Goal: Contribute content: Contribute content

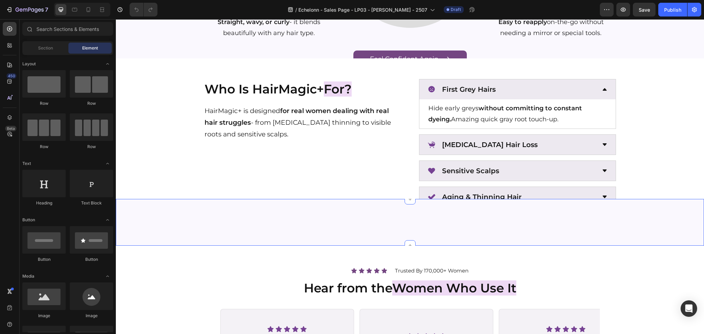
radio input "false"
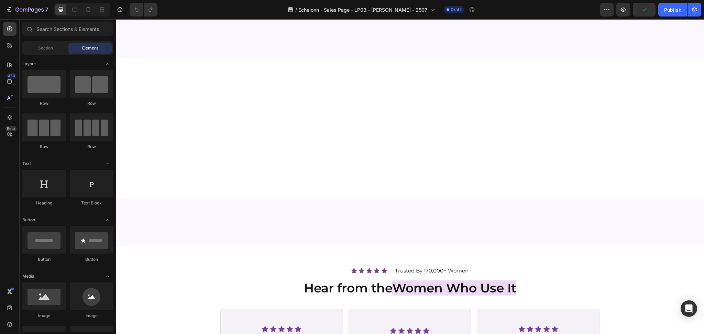
scroll to position [1054, 0]
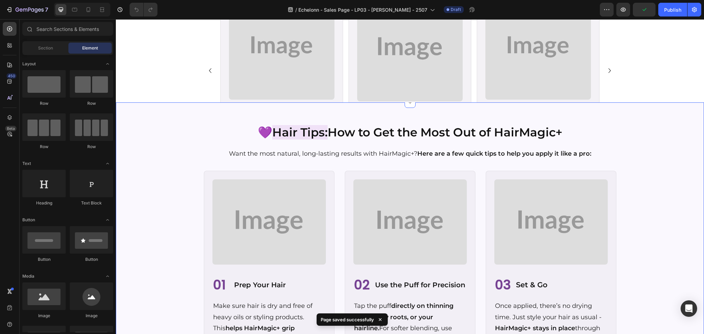
click at [408, 225] on img at bounding box center [409, 221] width 113 height 85
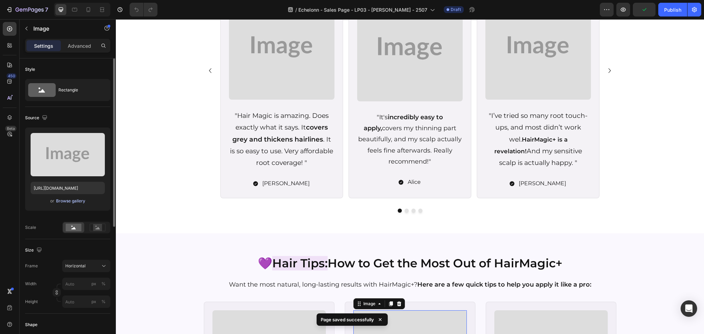
click at [59, 204] on div "Browse gallery" at bounding box center [70, 201] width 29 height 6
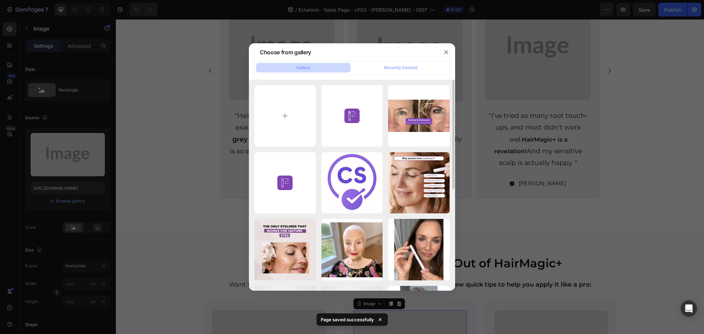
scroll to position [138, 0]
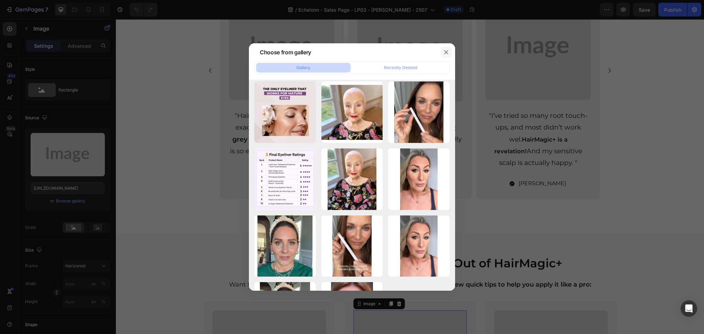
click at [447, 54] on icon "button" at bounding box center [447, 53] width 6 height 6
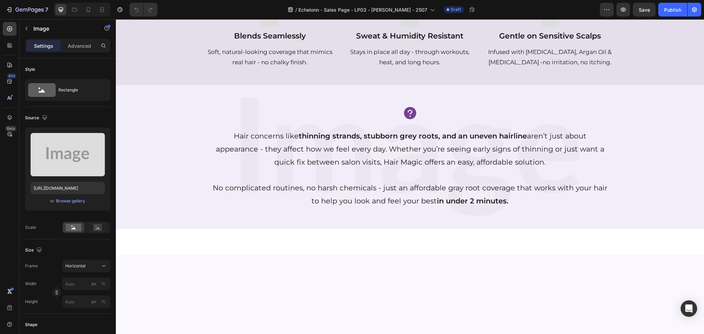
scroll to position [0, 0]
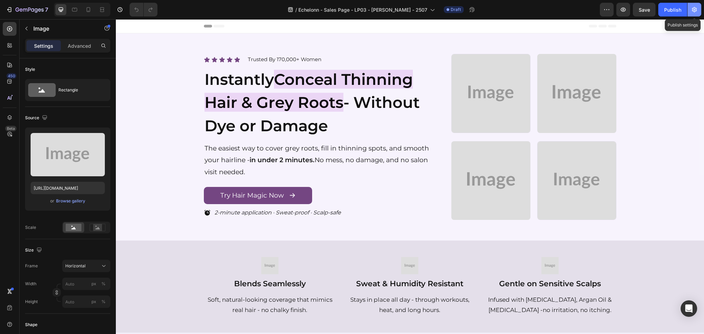
click at [700, 14] on button "button" at bounding box center [695, 10] width 14 height 14
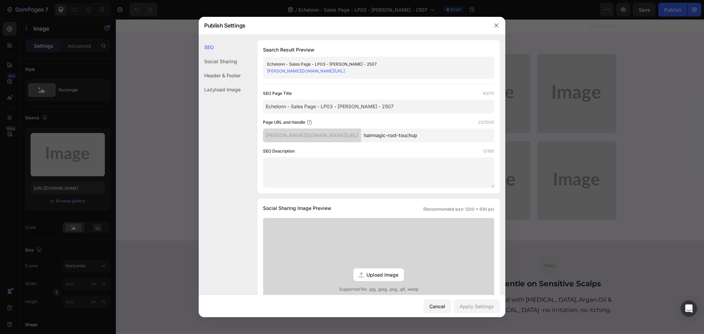
drag, startPoint x: 619, startPoint y: 148, endPoint x: 265, endPoint y: 14, distance: 378.5
click at [619, 148] on div at bounding box center [352, 167] width 704 height 334
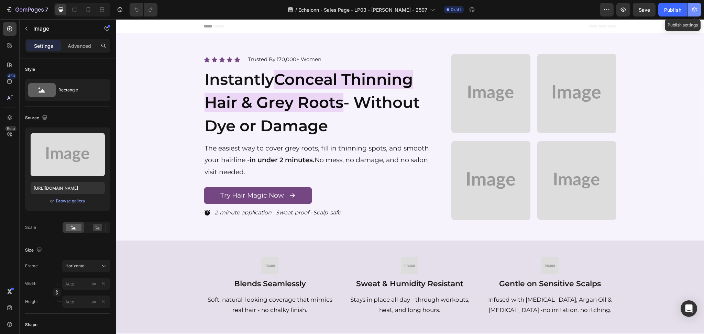
click at [693, 10] on icon "button" at bounding box center [694, 9] width 7 height 7
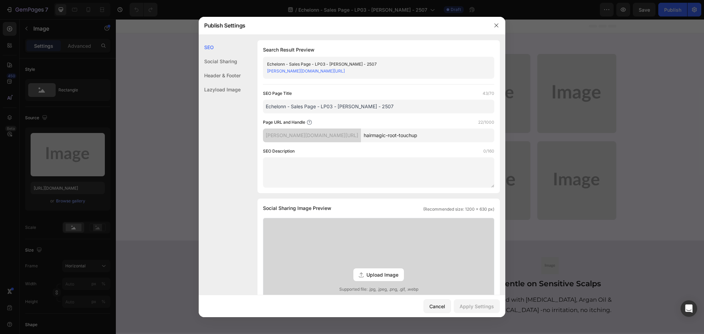
drag, startPoint x: 390, startPoint y: 109, endPoint x: 162, endPoint y: 115, distance: 228.0
click at [162, 115] on div "Publish Settings SEO Social Sharing Header & Footer Lazyload Image SEO Search R…" at bounding box center [352, 167] width 704 height 334
paste input "HairMagic+ | Instant Coverage for Thinning Hair & Grey Roots"
type input "HairMagic+ | Instant Coverage for Thinning Hair & Grey Roots"
click at [333, 166] on textarea at bounding box center [378, 172] width 231 height 30
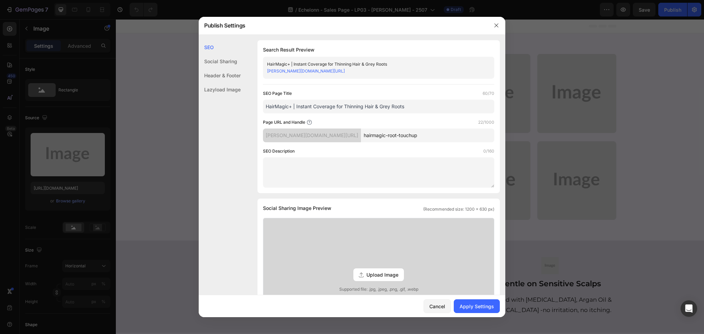
paste textarea "Cover thinning hair & grey roots instantly with HairMagic+. Natural look, all-d…"
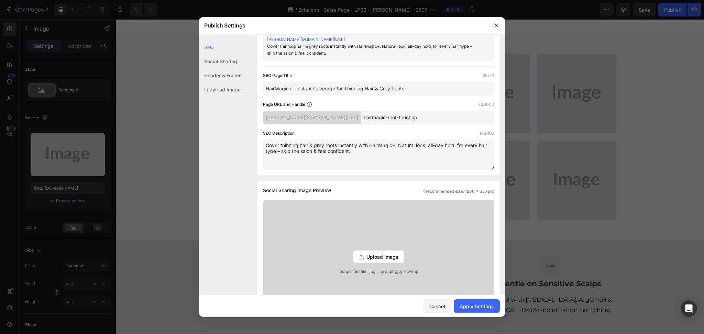
scroll to position [46, 0]
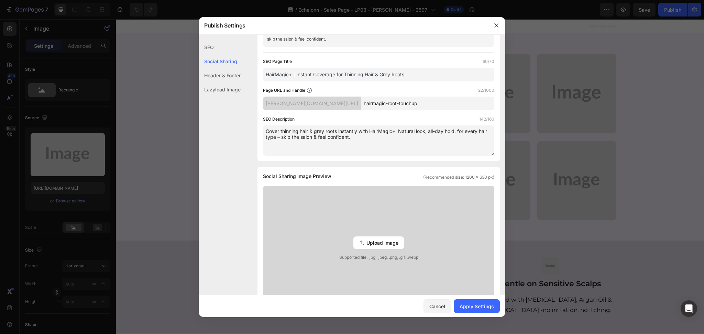
type textarea "Cover thinning hair & grey roots instantly with HairMagic+. Natural look, all-d…"
click at [386, 234] on div "Upload Image Supported file: .jpg, .jpeg, .png, .gif, .webp" at bounding box center [378, 242] width 231 height 113
click at [0, 0] on input "Upload Image Supported file: .jpg, .jpeg, .png, .gif, .webp" at bounding box center [0, 0] width 0 height 0
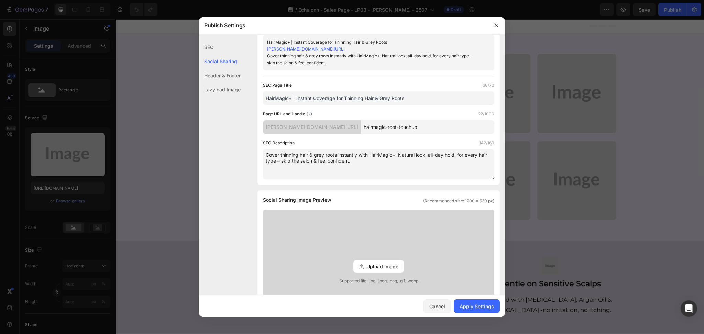
scroll to position [0, 0]
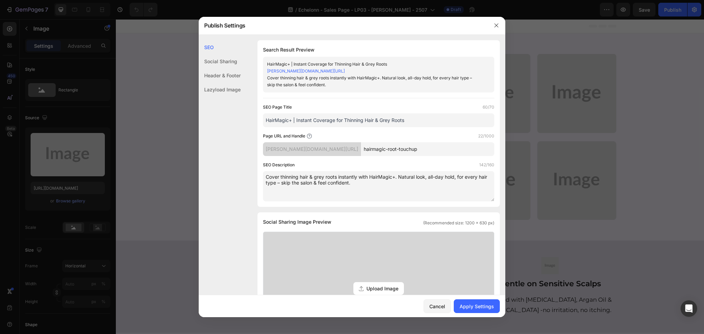
click at [381, 272] on div "Upload Image Supported file: .jpg, .jpeg, .png, .gif, .webp" at bounding box center [378, 288] width 231 height 113
click at [0, 0] on input "Upload Image Supported file: .jpg, .jpeg, .png, .gif, .webp" at bounding box center [0, 0] width 0 height 0
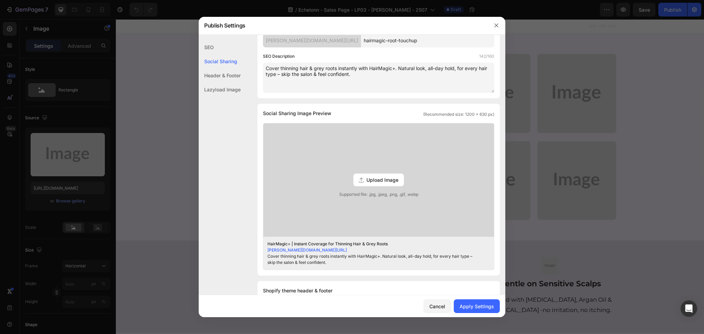
scroll to position [138, 0]
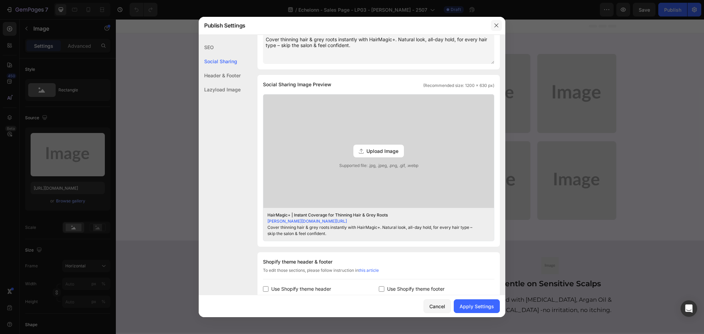
click at [496, 23] on icon "button" at bounding box center [497, 26] width 6 height 6
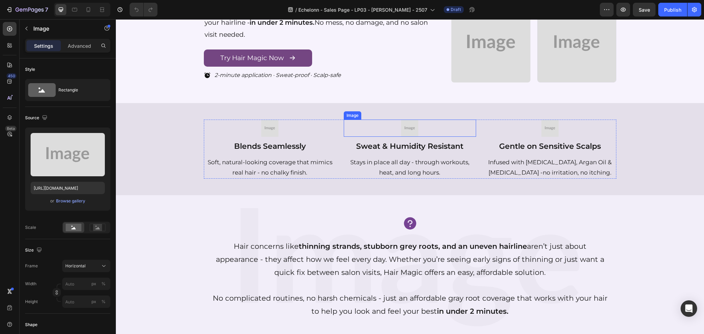
click at [415, 132] on div at bounding box center [410, 128] width 132 height 17
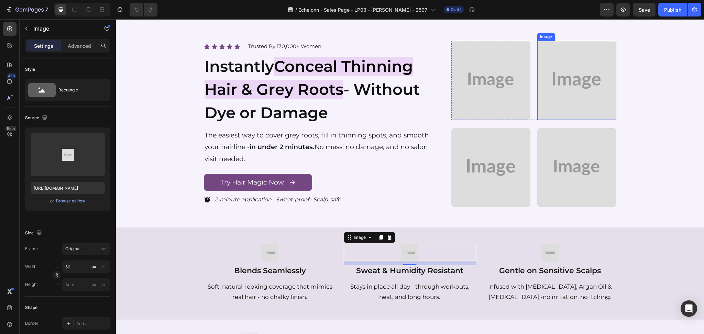
scroll to position [0, 0]
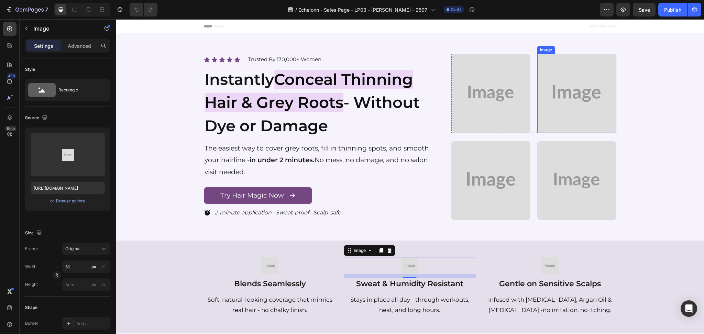
click at [558, 122] on img at bounding box center [576, 93] width 79 height 79
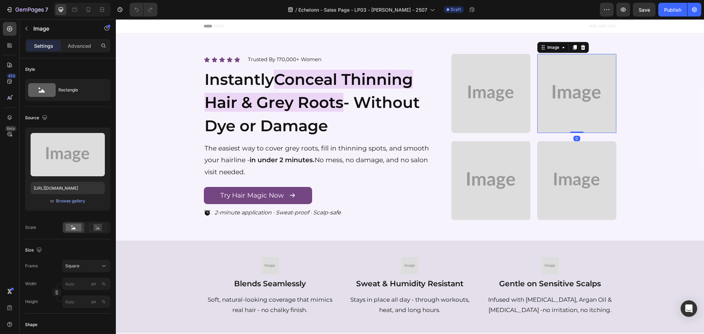
click at [452, 105] on img at bounding box center [490, 93] width 79 height 79
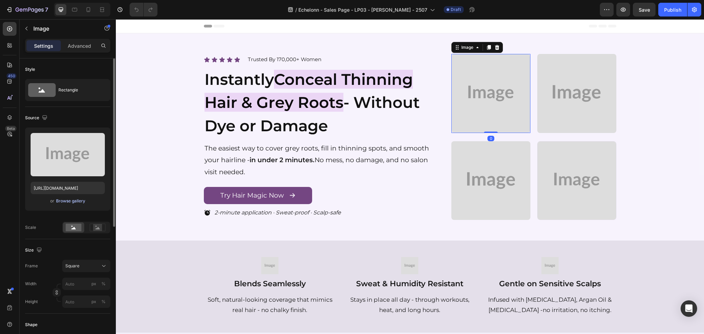
click at [74, 202] on div "Browse gallery" at bounding box center [70, 201] width 29 height 6
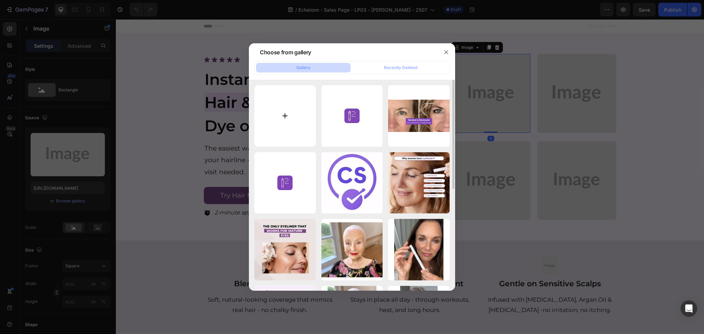
click at [282, 104] on input "file" at bounding box center [285, 116] width 62 height 62
type input "C:\fakepath\gempages_553549507078390979-50893c42-39a8-4777-b544-7ac0f12f3a2f.we…"
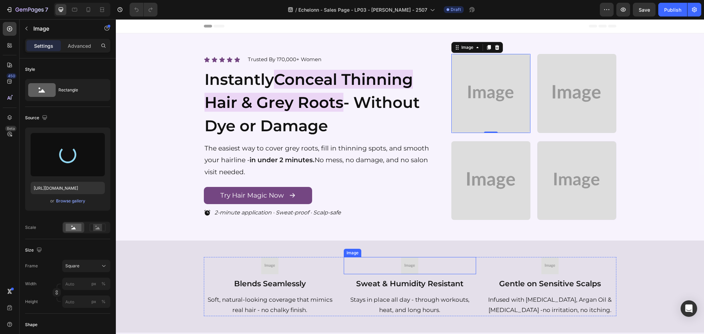
type input "[URL][DOMAIN_NAME]"
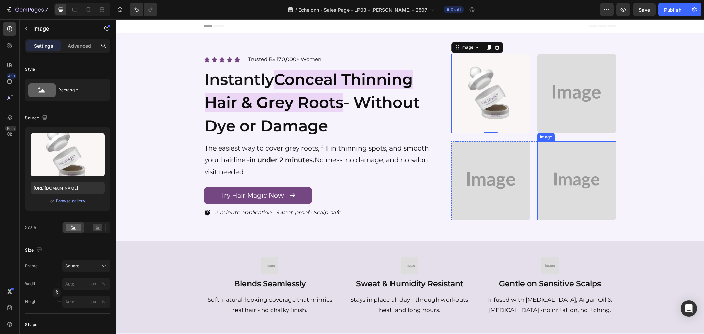
click at [557, 192] on img at bounding box center [576, 180] width 79 height 79
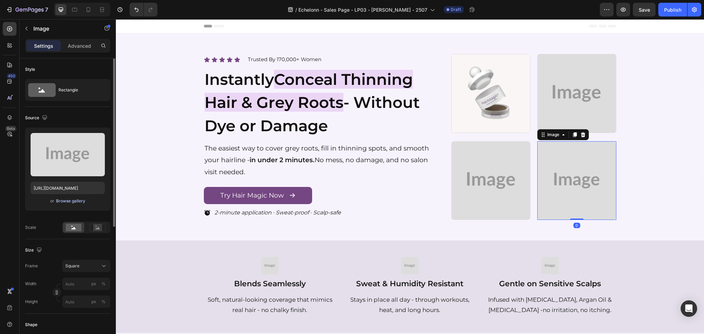
click at [64, 202] on div "Browse gallery" at bounding box center [70, 201] width 29 height 6
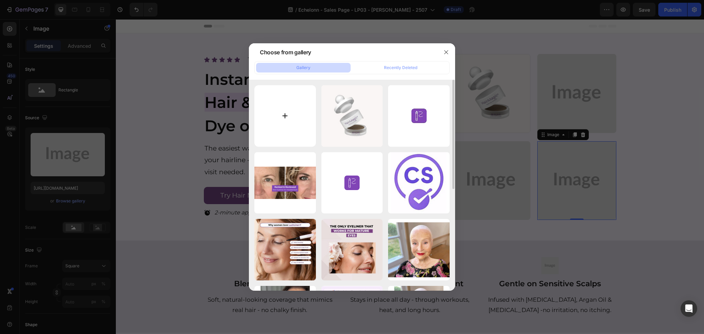
click at [297, 97] on input "file" at bounding box center [285, 116] width 62 height 62
type input "C:\fakepath\gempages_553549507078390979-1a173926-fa91-4305-be27-20cd48942c13.we…"
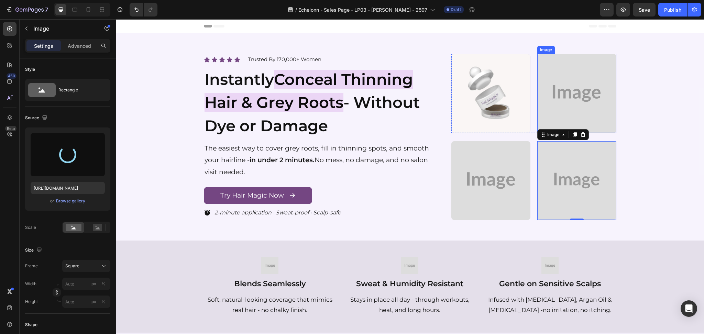
type input "[URL][DOMAIN_NAME]"
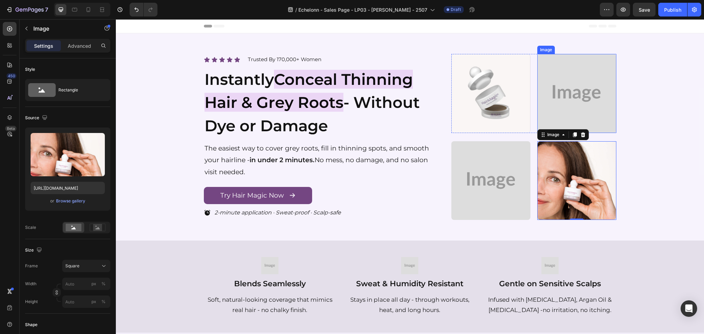
click at [576, 78] on img at bounding box center [576, 93] width 79 height 79
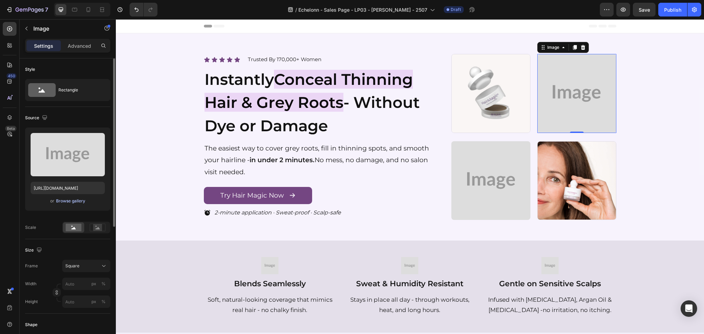
click at [72, 200] on div "Browse gallery" at bounding box center [70, 201] width 29 height 6
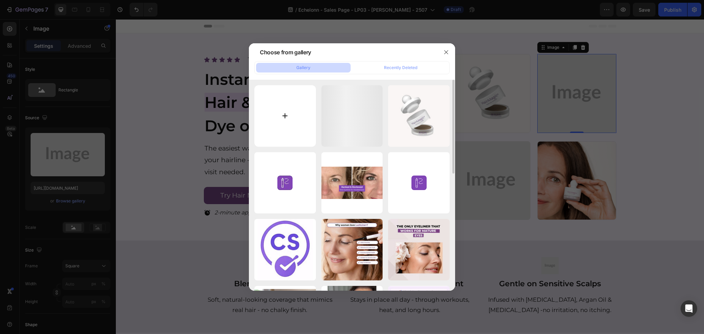
click at [289, 113] on input "file" at bounding box center [285, 116] width 62 height 62
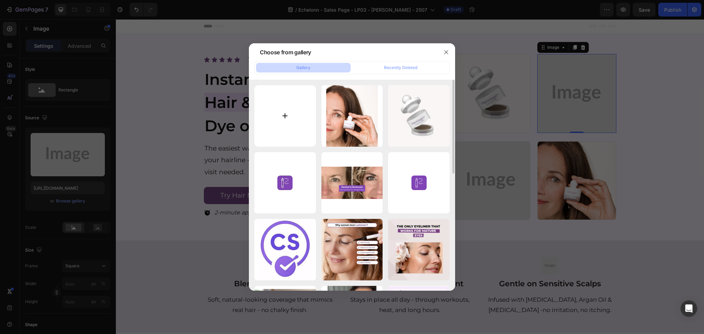
type input "C:\fakepath\gempages_553549507078390979-7f6c3b5f-8f13-4c89-bdab-1bdfc19b830c.we…"
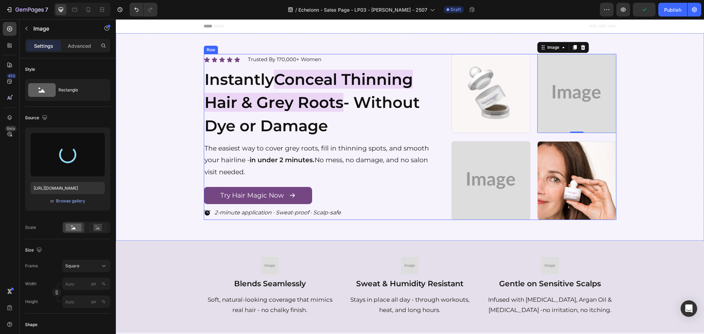
type input "[URL][DOMAIN_NAME]"
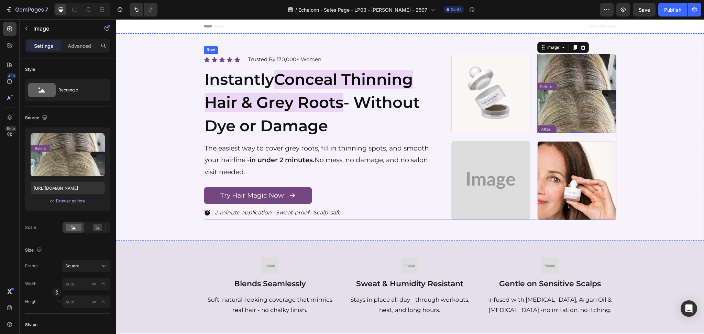
click at [483, 167] on img at bounding box center [490, 180] width 79 height 79
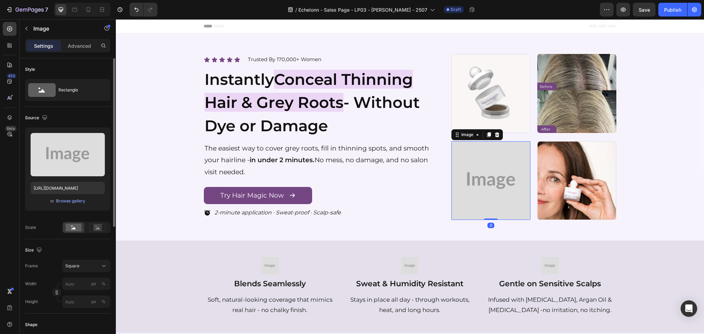
click at [85, 198] on div "or Browse gallery" at bounding box center [68, 201] width 74 height 8
click at [64, 202] on div "Browse gallery" at bounding box center [70, 201] width 29 height 6
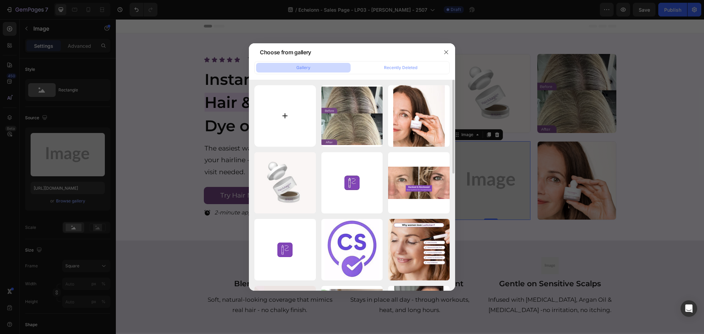
click at [275, 116] on input "file" at bounding box center [285, 116] width 62 height 62
type input "C:\fakepath\gempages_553549507078390979-3ff9b0a2-4d97-48bb-bd86-68672764542e.we…"
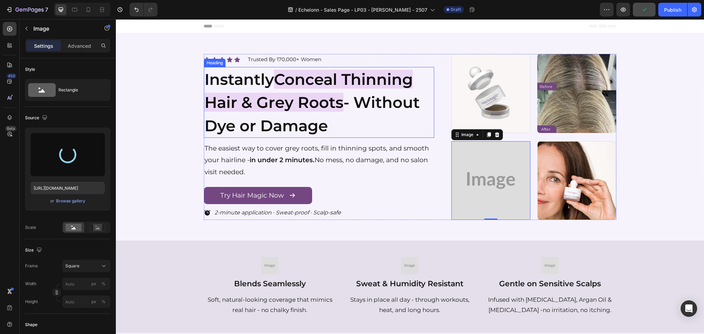
type input "[URL][DOMAIN_NAME]"
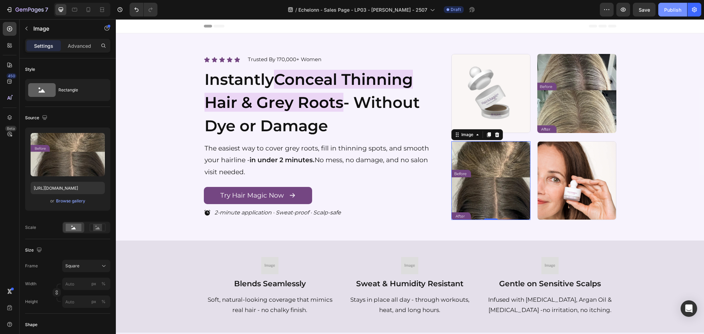
click at [675, 13] on div "Publish" at bounding box center [672, 9] width 17 height 7
click at [526, 94] on img at bounding box center [490, 93] width 79 height 79
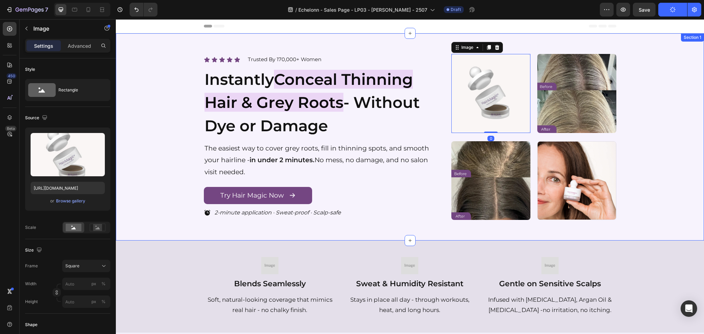
scroll to position [223, 0]
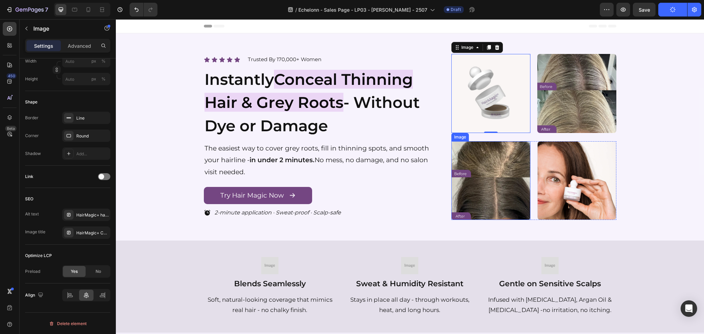
click at [497, 181] on img at bounding box center [490, 180] width 79 height 79
click at [571, 177] on img at bounding box center [576, 180] width 79 height 79
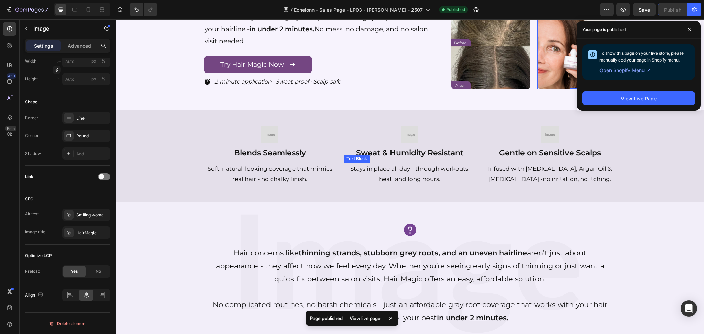
scroll to position [138, 0]
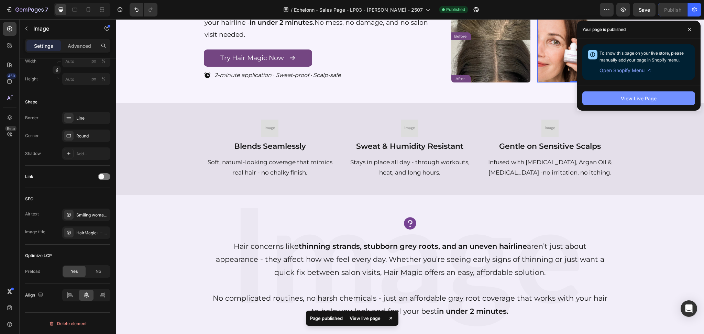
click at [649, 95] on div "View Live Page" at bounding box center [639, 98] width 36 height 7
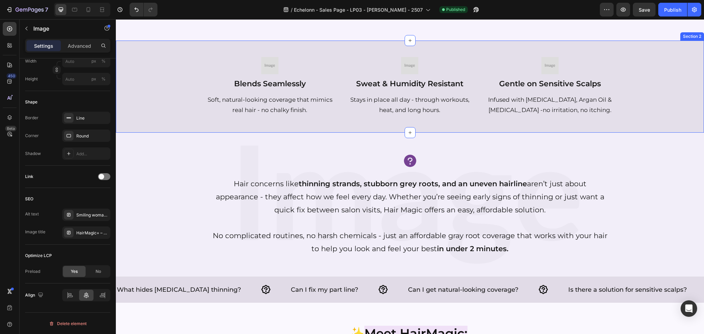
scroll to position [229, 0]
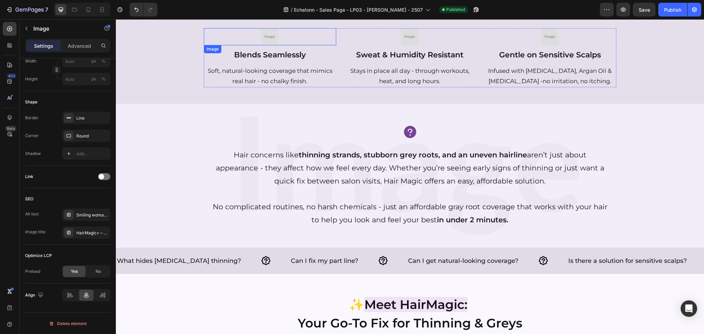
click at [261, 34] on img at bounding box center [269, 36] width 17 height 17
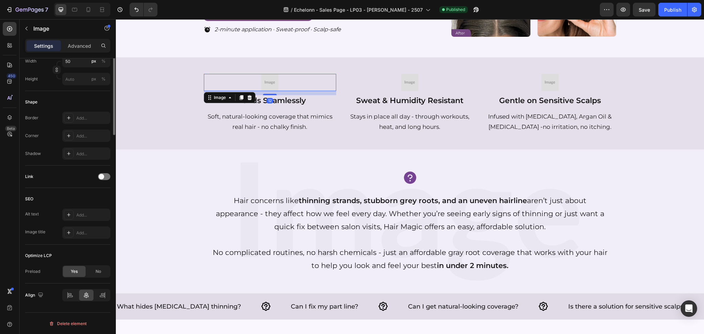
scroll to position [22, 0]
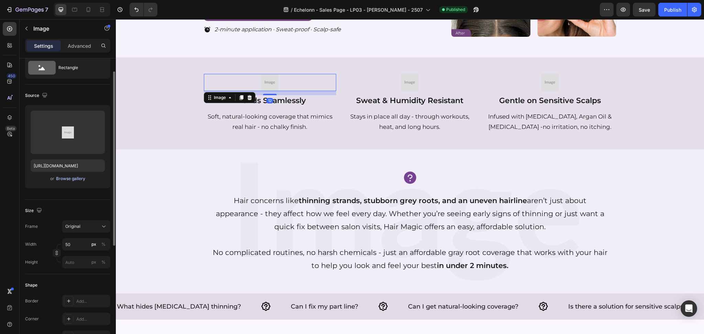
click at [80, 176] on div "Browse gallery" at bounding box center [70, 179] width 29 height 6
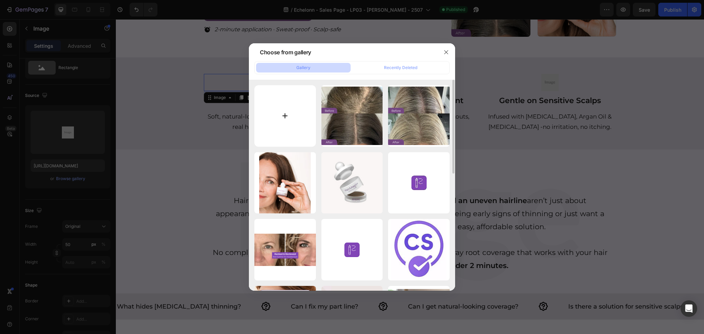
click at [299, 117] on input "file" at bounding box center [285, 116] width 62 height 62
type input "C:\fakepath\gempages_553549507078390979-dedb6ef6-f759-4254-8f80-60cd930224df.svg"
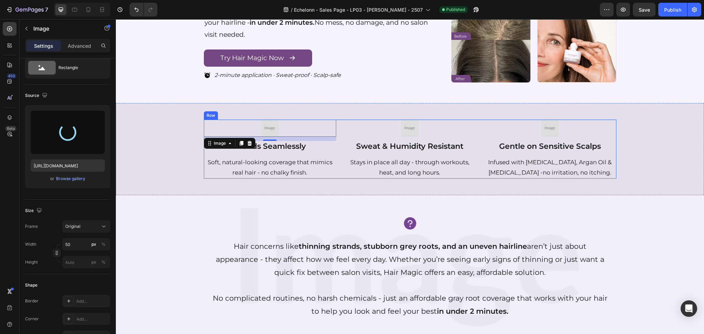
scroll to position [91, 0]
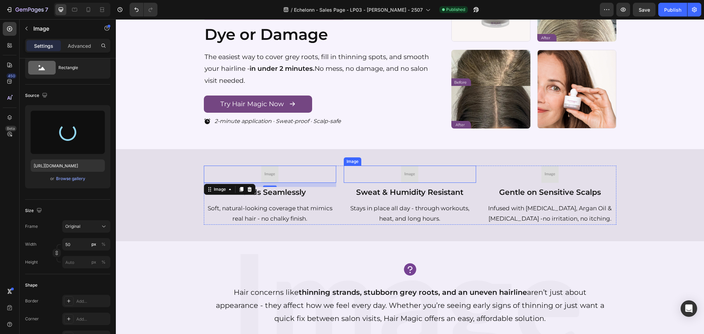
type input "[URL][DOMAIN_NAME]"
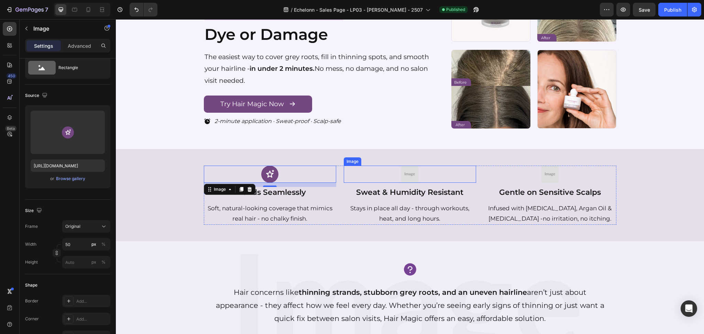
click at [402, 172] on img at bounding box center [409, 174] width 17 height 17
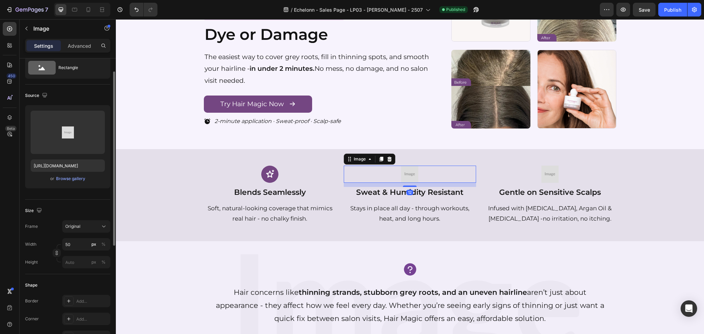
click at [65, 182] on div "or Browse gallery" at bounding box center [68, 179] width 74 height 8
click at [66, 181] on div "Browse gallery" at bounding box center [70, 179] width 29 height 6
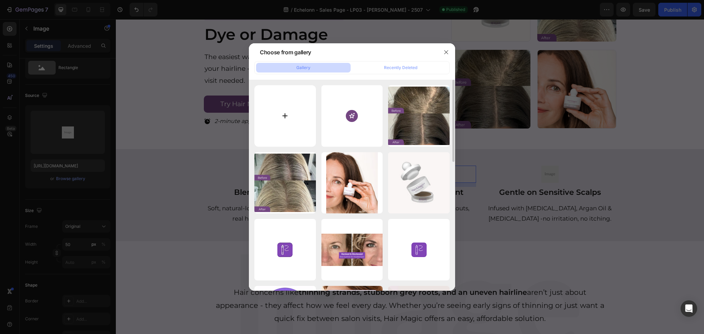
click at [289, 122] on input "file" at bounding box center [285, 116] width 62 height 62
type input "C:\fakepath\gempages_553549507078390979-e043e17d-447d-45f1-8beb-110c77409107.svg"
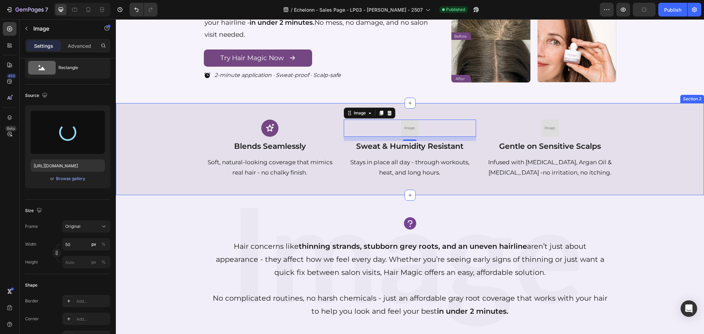
scroll to position [0, 0]
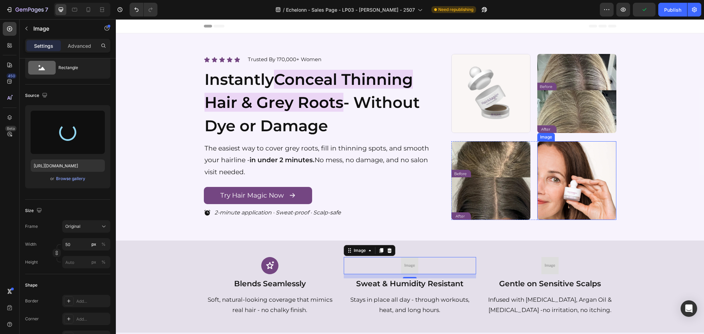
type input "[URL][DOMAIN_NAME]"
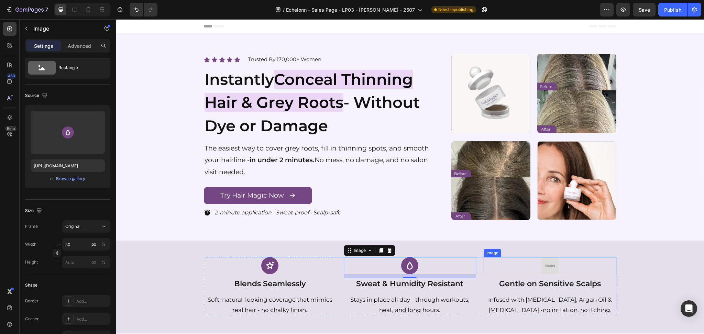
click at [527, 272] on div at bounding box center [550, 265] width 132 height 17
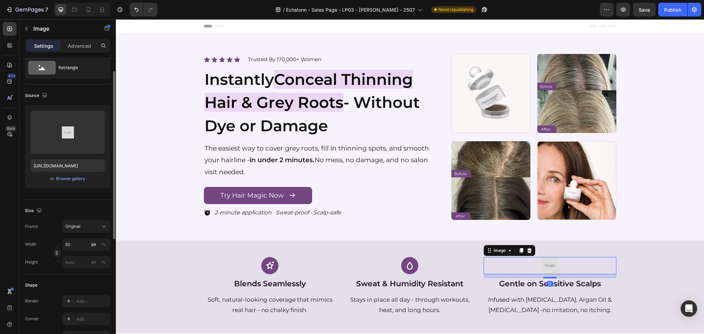
click at [80, 175] on div "or Browse gallery" at bounding box center [68, 179] width 74 height 8
click at [84, 179] on div "Browse gallery" at bounding box center [70, 179] width 29 height 6
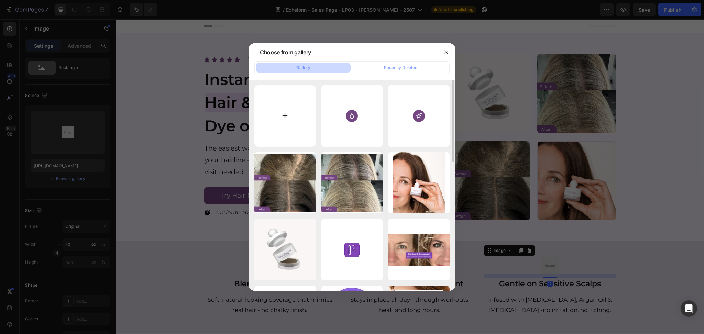
click at [304, 105] on input "file" at bounding box center [285, 116] width 62 height 62
type input "C:\fakepath\gempages_553549507078390979-790b529a-19b8-41a9-a49b-f9b2fbf44ae5.svg"
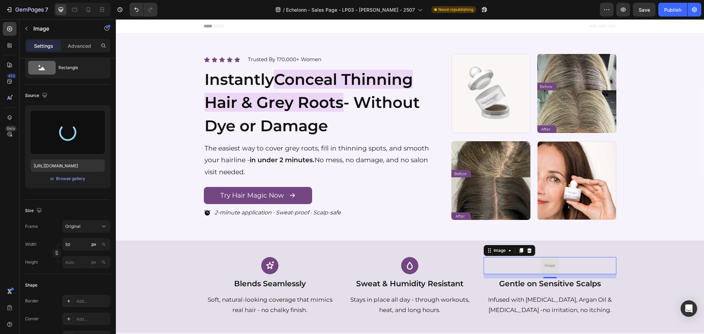
type input "[URL][DOMAIN_NAME]"
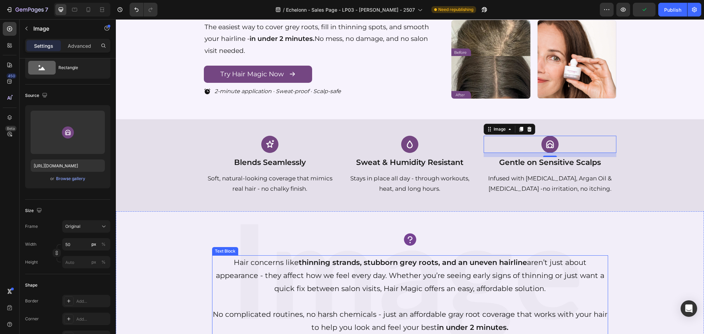
scroll to position [183, 0]
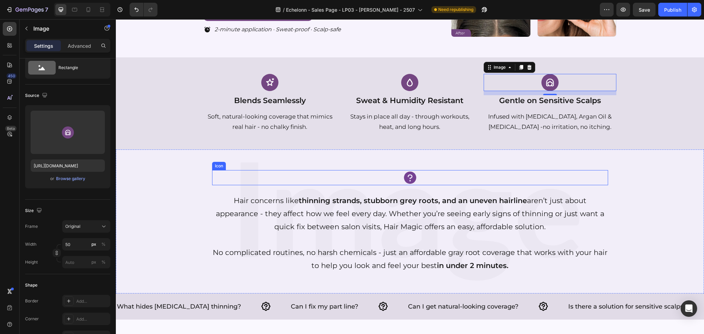
click at [291, 170] on div "Icon" at bounding box center [410, 177] width 396 height 15
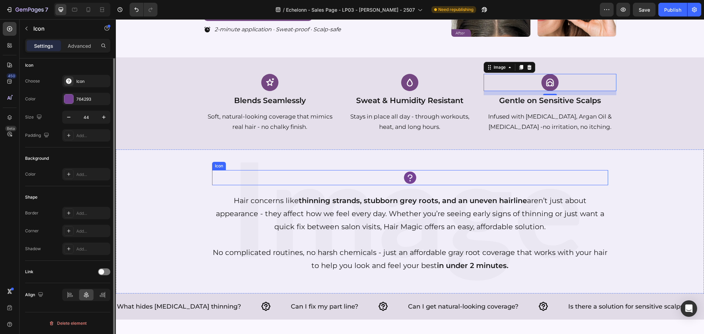
scroll to position [0, 0]
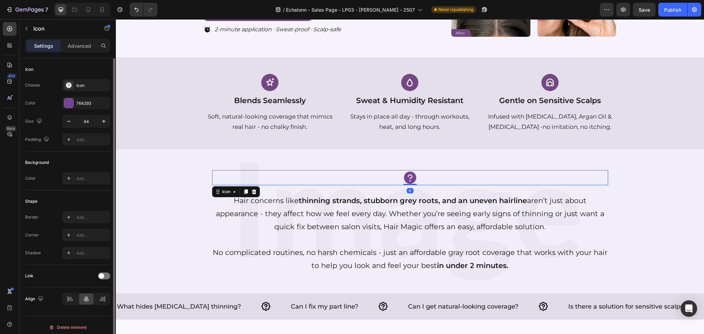
click at [283, 158] on div "Icon 0 Hair concerns like thinning strands, stubborn grey roots, and an uneven …" at bounding box center [410, 222] width 413 height 144
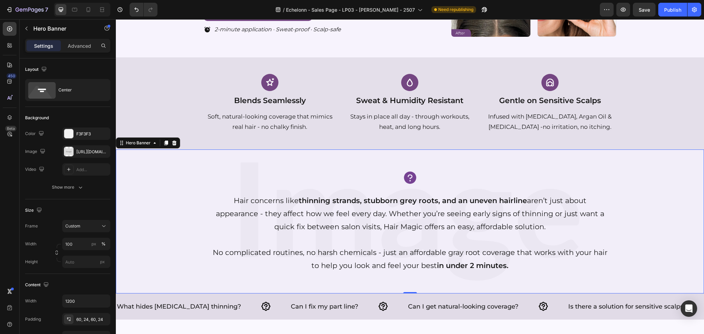
click at [357, 150] on div "Icon Hair concerns like thinning strands, stubborn grey roots, and an uneven ha…" at bounding box center [410, 222] width 413 height 144
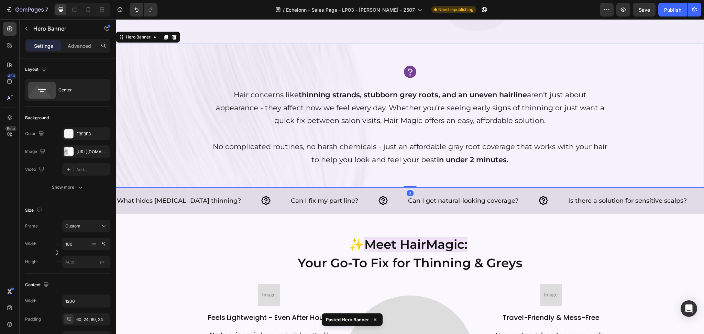
scroll to position [296, 0]
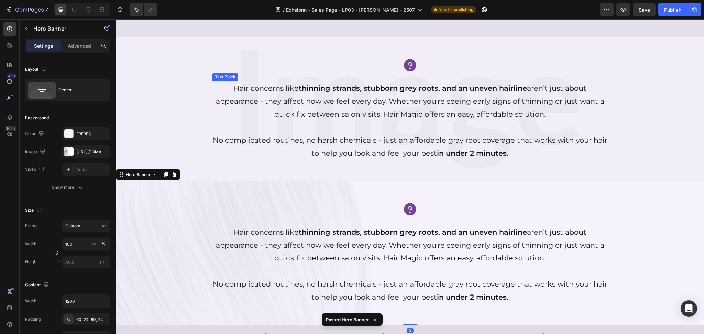
click at [187, 128] on div "Overlay" at bounding box center [410, 109] width 588 height 144
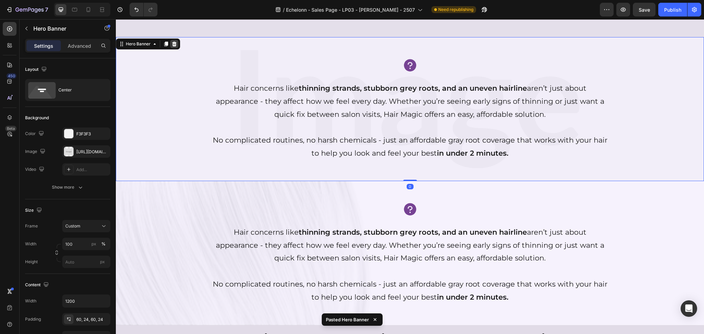
click at [173, 40] on div at bounding box center [174, 44] width 8 height 8
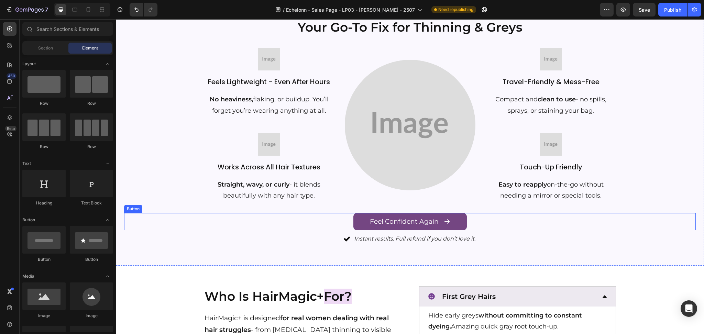
scroll to position [433, 0]
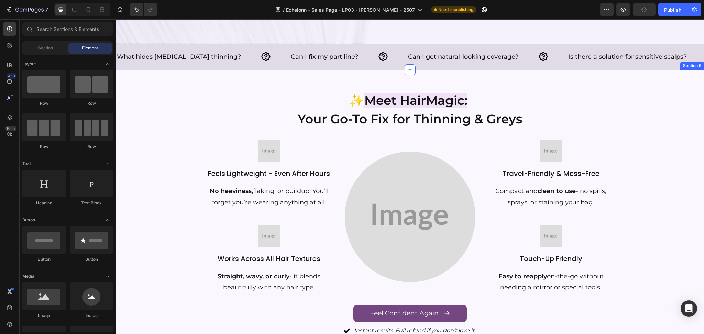
click at [279, 78] on div "✨ Meet HairMagic: Your Go-To Fix for Thinning & Greys Heading Image Feels Light…" at bounding box center [410, 214] width 588 height 288
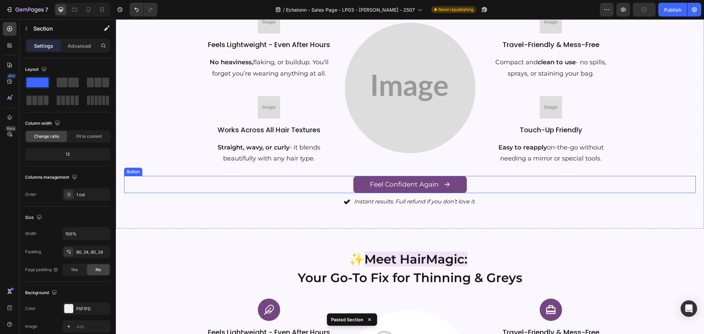
scroll to position [426, 0]
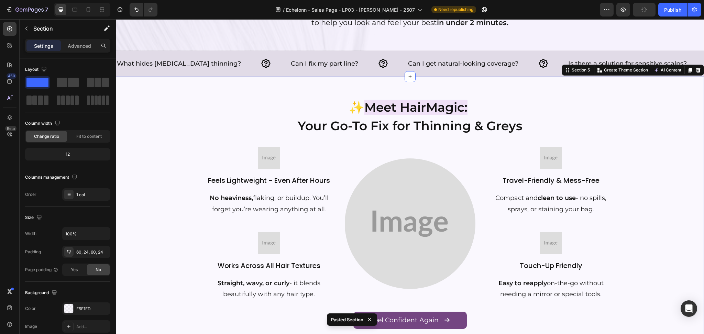
click at [132, 156] on div "✨ Meet HairMagic: Your Go-To Fix for Thinning & Greys Heading Image Feels Light…" at bounding box center [410, 220] width 572 height 247
click at [696, 68] on icon at bounding box center [699, 70] width 6 height 6
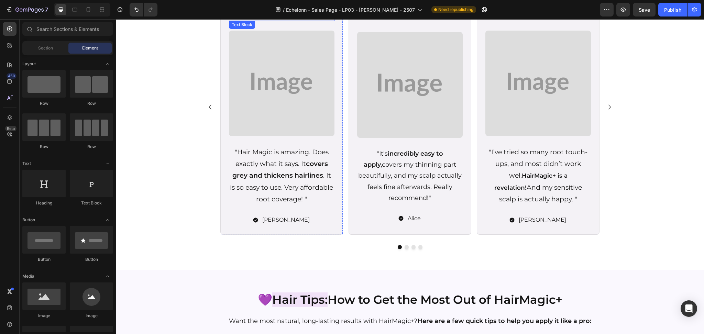
scroll to position [1389, 0]
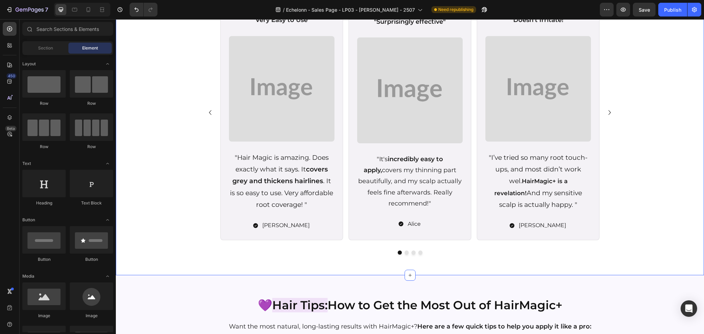
click at [415, 269] on div "Icon Icon Icon Icon Icon Icon List Trusted By 170,000+ Women Text block Row Hea…" at bounding box center [410, 98] width 588 height 354
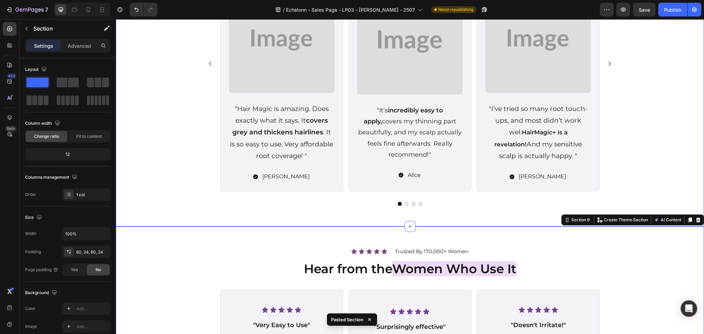
click at [640, 143] on div "Icon Icon Icon Icon Icon Icon List Row "Very Easy to Use" Text Block Image "Hai…" at bounding box center [410, 71] width 572 height 270
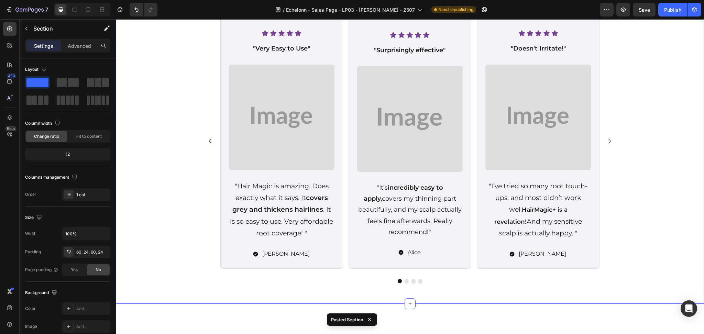
scroll to position [1300, 0]
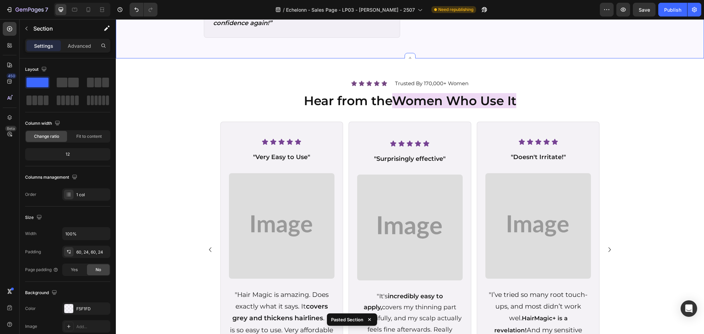
scroll to position [1209, 0]
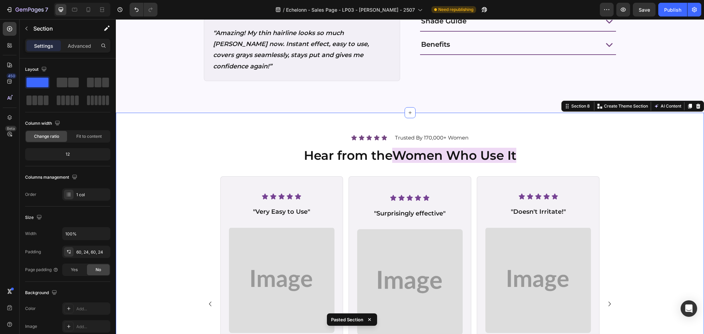
click at [683, 133] on div "Icon Icon Icon Icon Icon Icon List Trusted By 170,000+ Women Text block Row Hea…" at bounding box center [410, 289] width 572 height 313
click at [696, 104] on icon at bounding box center [698, 106] width 4 height 5
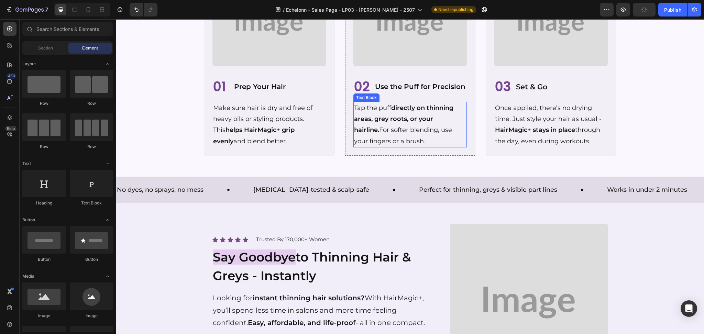
scroll to position [1759, 0]
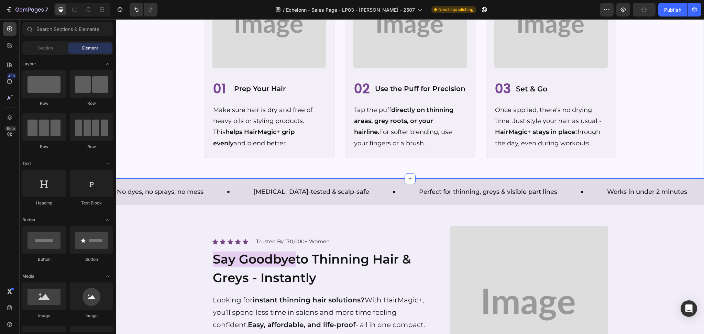
click at [459, 166] on div "💜 Hair Tips: How to Get the Most Out of HairMagic+ Heading Want the most natura…" at bounding box center [410, 42] width 588 height 273
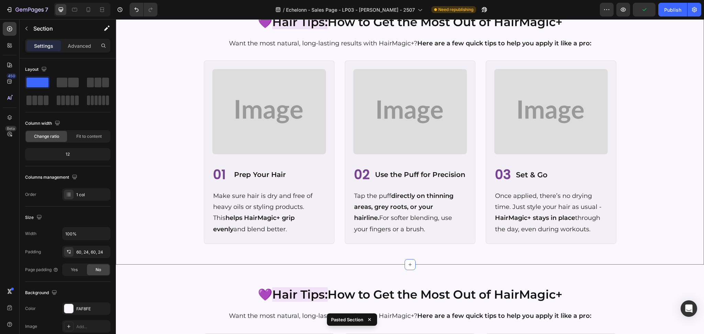
click at [621, 211] on div "💜 Hair Tips: How to Get the Most Out of HairMagic+ Heading Want the most natura…" at bounding box center [410, 128] width 572 height 231
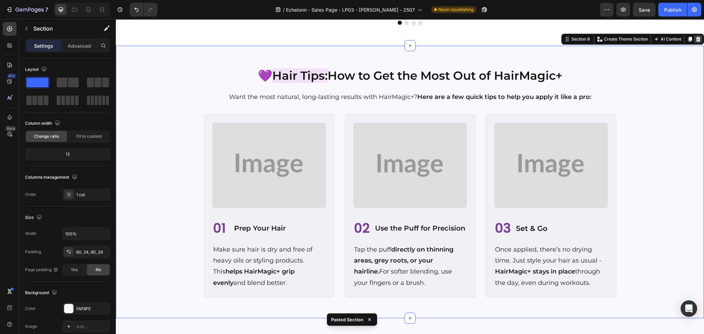
click at [696, 37] on icon at bounding box center [699, 39] width 6 height 6
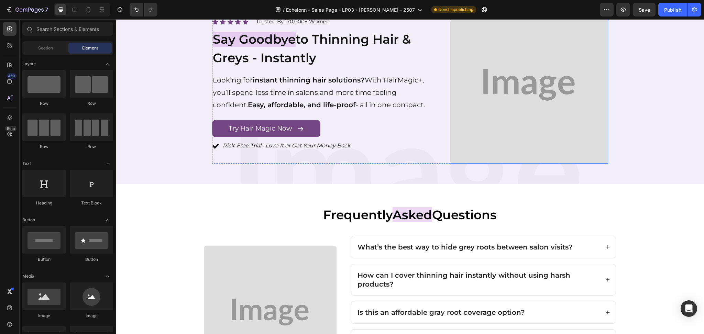
scroll to position [2032, 0]
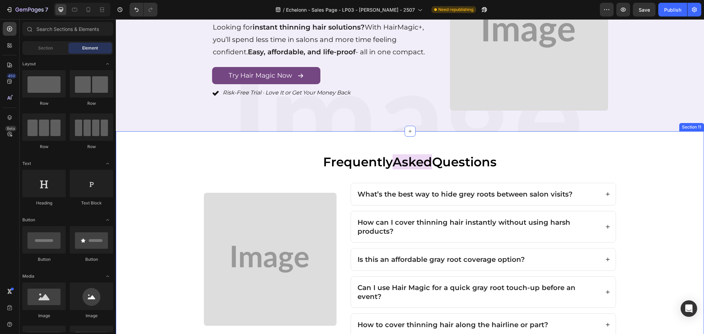
click at [384, 139] on div "Frequently Asked Questions Heading What’s the best way to hide grey roots betwe…" at bounding box center [410, 260] width 588 height 259
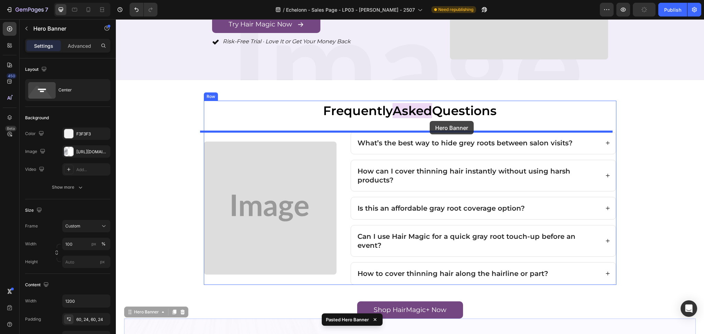
scroll to position [1763, 0]
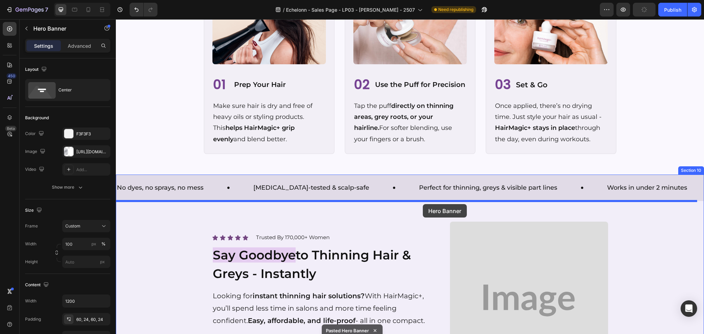
drag, startPoint x: 129, startPoint y: 221, endPoint x: 423, endPoint y: 204, distance: 294.1
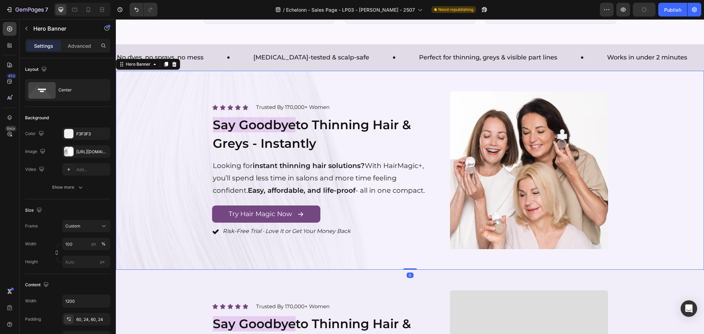
scroll to position [1992, 0]
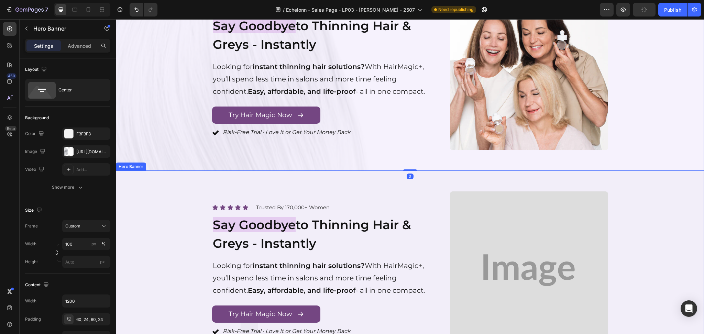
click at [637, 243] on div "Overlay" at bounding box center [410, 270] width 588 height 199
click at [171, 164] on div at bounding box center [174, 164] width 8 height 8
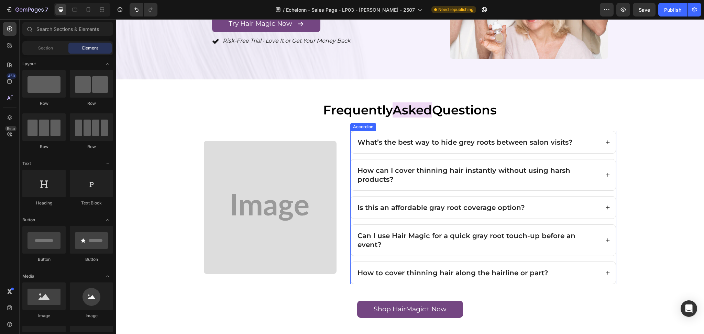
scroll to position [2171, 0]
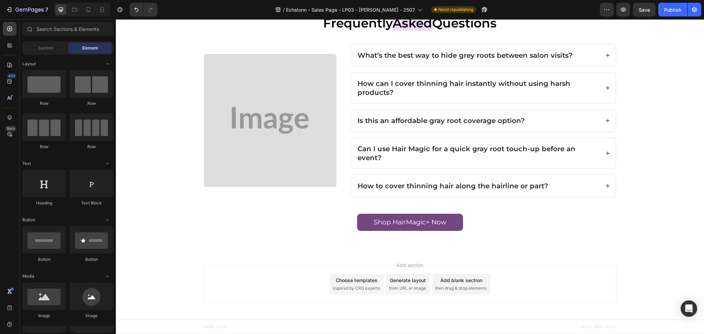
click at [321, 257] on div "Add section Choose templates inspired by CRO experts Generate layout from URL o…" at bounding box center [410, 286] width 588 height 68
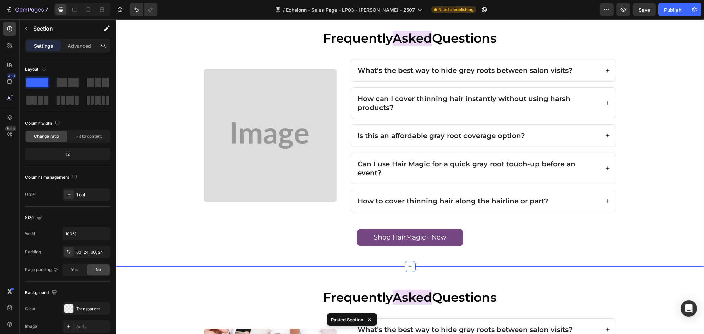
click at [624, 121] on div "Frequently Asked Questions Heading What’s the best way to hide grey roots betwe…" at bounding box center [410, 137] width 572 height 218
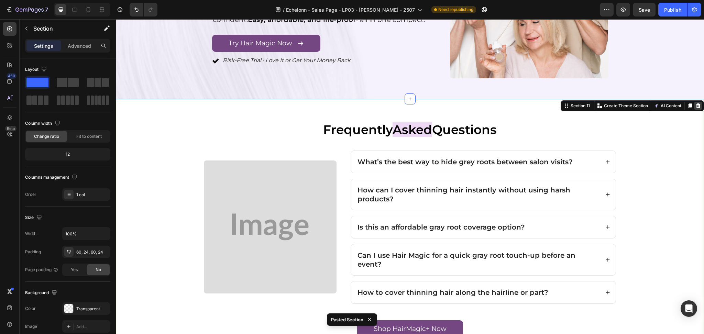
click at [696, 103] on icon at bounding box center [699, 106] width 6 height 6
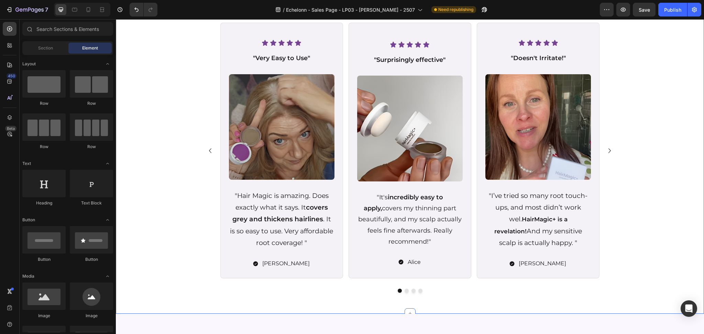
scroll to position [1173, 0]
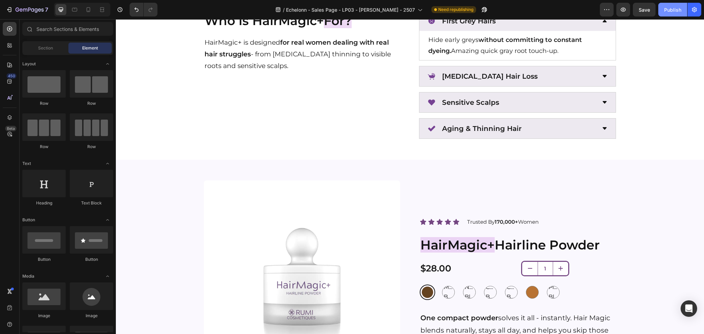
click at [668, 11] on div "Publish" at bounding box center [672, 9] width 17 height 7
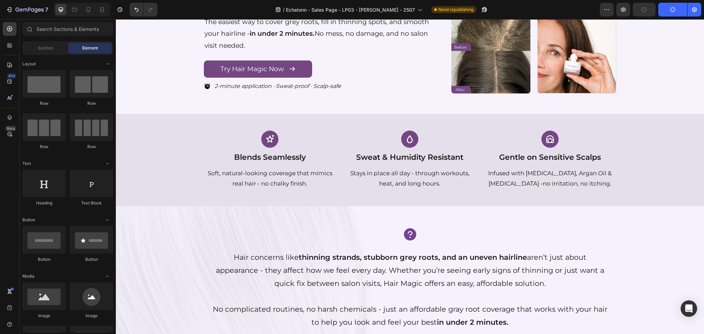
scroll to position [0, 0]
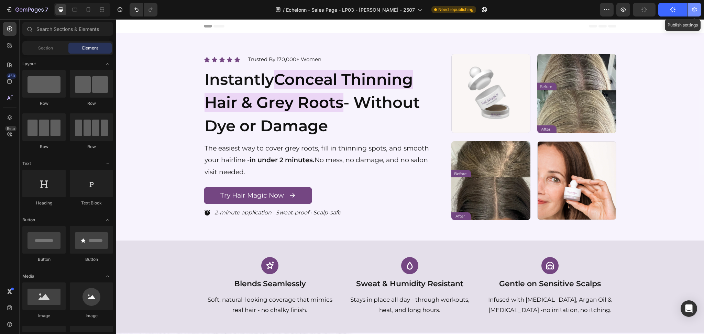
click at [696, 11] on icon "button" at bounding box center [694, 9] width 7 height 7
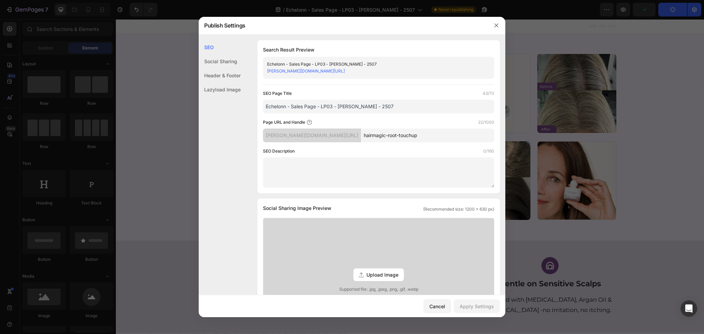
drag, startPoint x: 382, startPoint y: 107, endPoint x: 238, endPoint y: 105, distance: 144.4
click at [238, 105] on div "SEO Social Sharing Header & Footer Lazyload Image SEO Search Result Preview Ech…" at bounding box center [352, 285] width 307 height 491
click at [565, 157] on div at bounding box center [352, 167] width 704 height 334
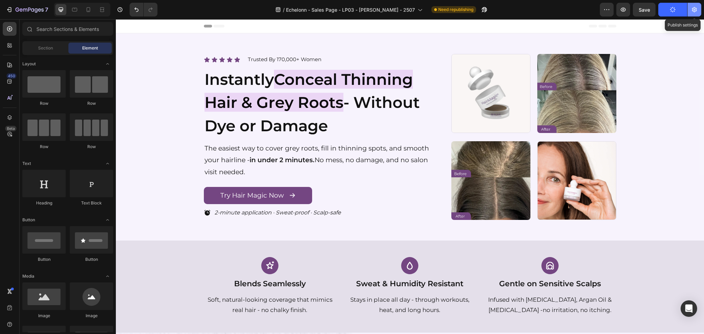
click at [691, 11] on icon "button" at bounding box center [694, 9] width 7 height 7
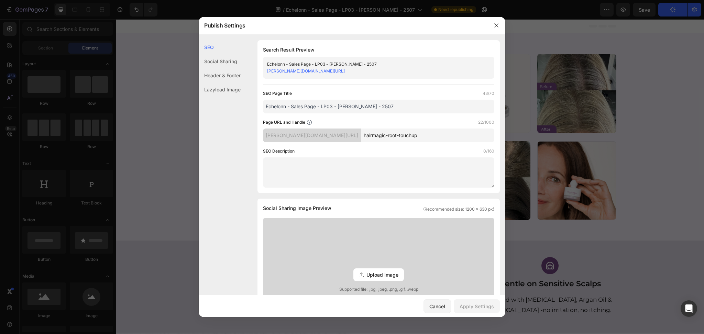
drag, startPoint x: 394, startPoint y: 107, endPoint x: 226, endPoint y: 108, distance: 168.1
click at [226, 108] on div "SEO Social Sharing Header & Footer Lazyload Image SEO Search Result Preview Ech…" at bounding box center [352, 285] width 307 height 491
drag, startPoint x: 277, startPoint y: 99, endPoint x: 312, endPoint y: 103, distance: 35.0
click at [312, 103] on input "Echelonn - Sales Page - LP03 - [PERSON_NAME] - 2507" at bounding box center [378, 107] width 231 height 14
drag, startPoint x: 394, startPoint y: 101, endPoint x: 225, endPoint y: 106, distance: 169.2
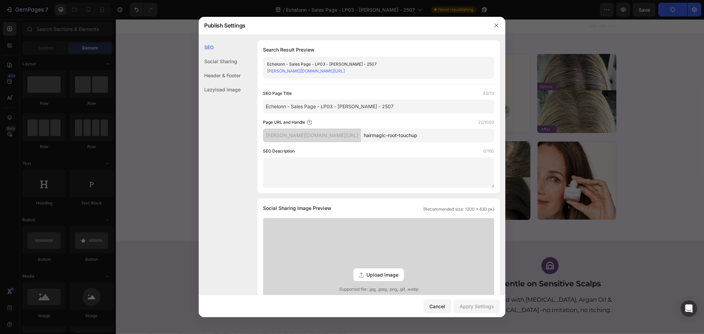
click at [224, 106] on div "SEO Social Sharing Header & Footer Lazyload Image SEO Search Result Preview Ech…" at bounding box center [352, 285] width 307 height 491
paste input "HairMagic+ | Instant Coverage for Thinning Hair & Grey Roots"
type input "HairMagic+ | Instant Coverage for Thinning Hair & Grey Roots"
drag, startPoint x: 410, startPoint y: 170, endPoint x: 354, endPoint y: 167, distance: 55.8
click at [354, 167] on textarea at bounding box center [378, 172] width 231 height 30
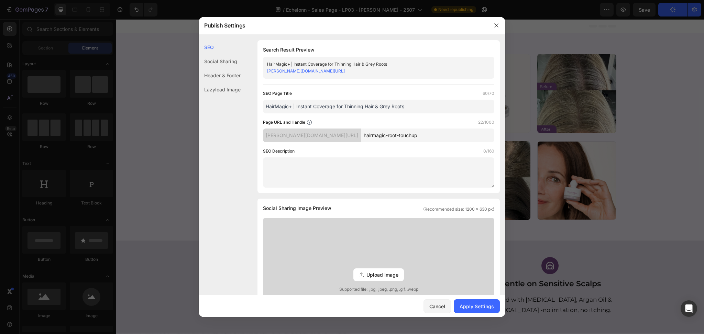
paste textarea "Cover thinning hair & grey roots instantly with HairMagic+. Natural look, all-d…"
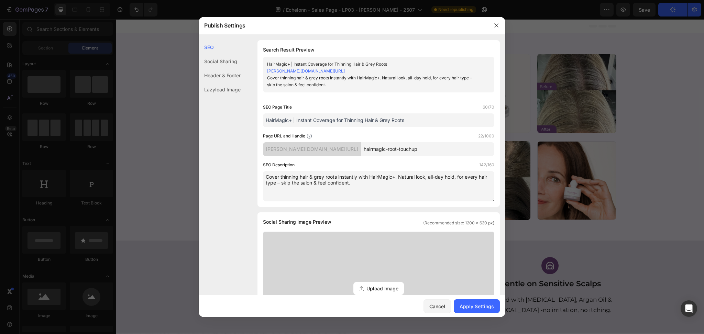
type textarea "Cover thinning hair & grey roots instantly with HairMagic+. Natural look, all-d…"
click at [494, 310] on div "Apply Settings" at bounding box center [477, 306] width 34 height 7
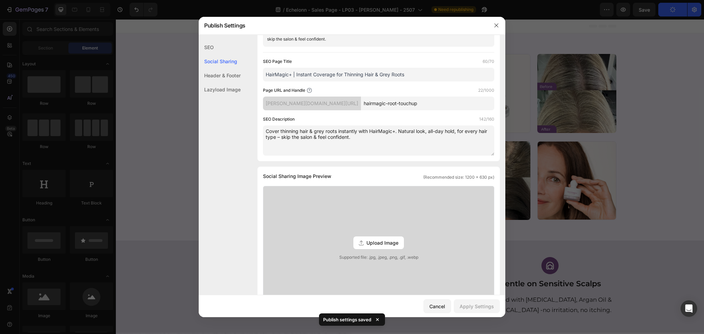
click at [382, 237] on div "Upload Image" at bounding box center [378, 243] width 51 height 13
click at [0, 0] on input "Upload Image Supported file: .jpg, .jpeg, .png, .gif, .webp" at bounding box center [0, 0] width 0 height 0
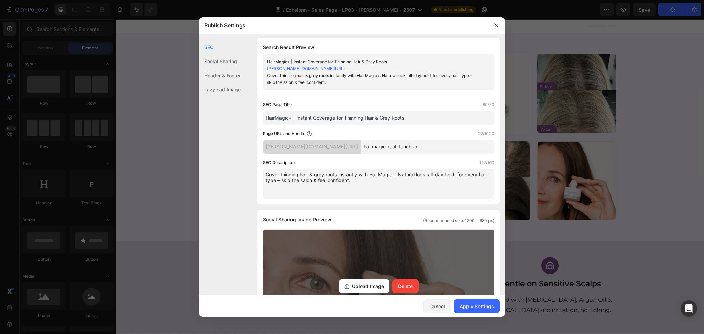
scroll to position [0, 0]
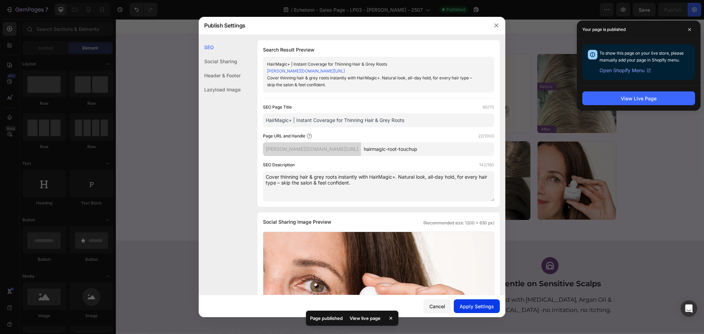
click at [479, 302] on button "Apply Settings" at bounding box center [477, 306] width 46 height 14
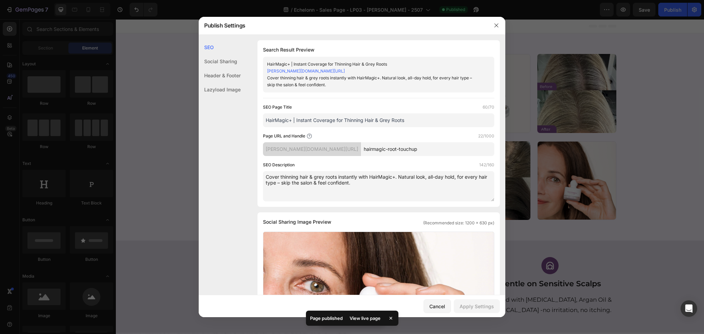
click at [498, 14] on div at bounding box center [352, 167] width 704 height 334
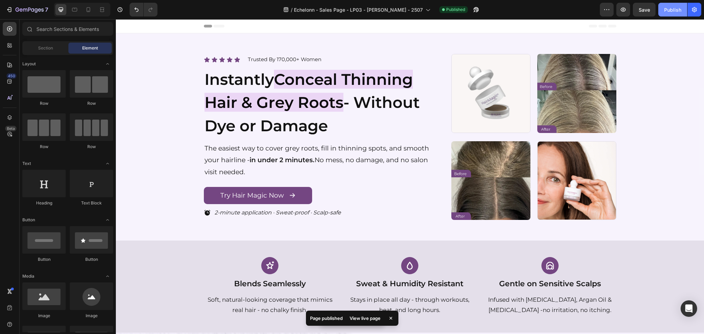
click at [668, 13] on button "Publish" at bounding box center [672, 10] width 29 height 14
click at [473, 7] on icon "button" at bounding box center [476, 9] width 7 height 7
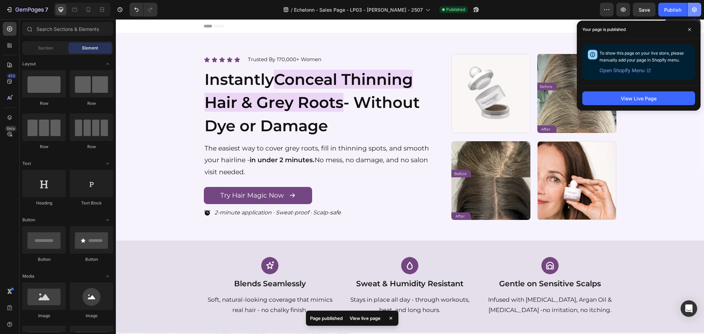
click at [697, 11] on icon "button" at bounding box center [694, 9] width 7 height 7
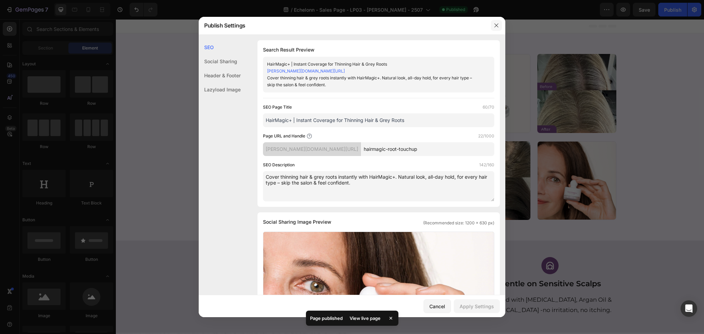
click at [496, 25] on icon "button" at bounding box center [497, 26] width 6 height 6
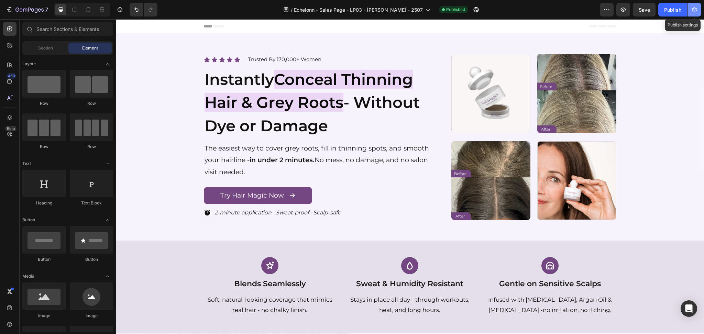
click at [692, 9] on icon "button" at bounding box center [694, 9] width 7 height 7
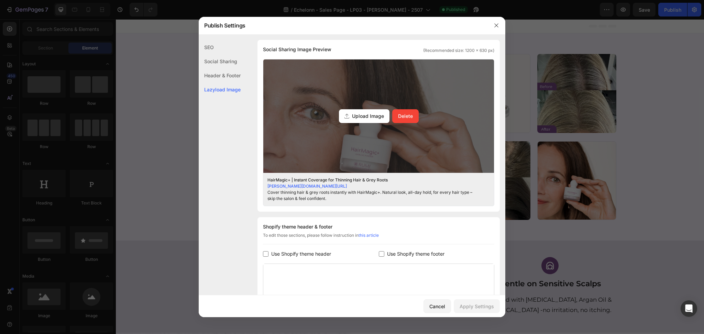
scroll to position [266, 0]
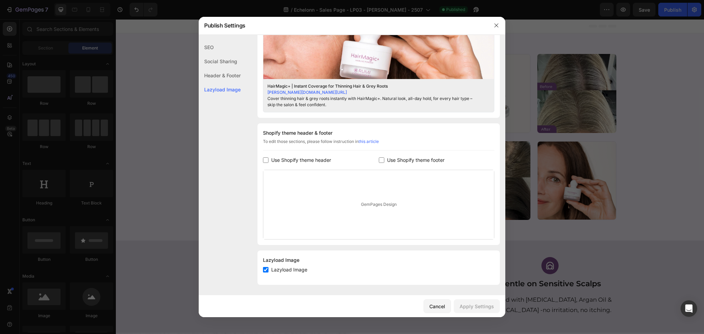
click at [295, 160] on span "Use Shopify theme header" at bounding box center [301, 160] width 60 height 8
checkbox input "true"
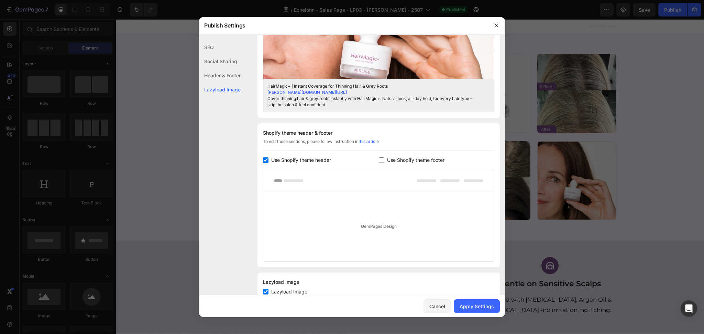
click at [405, 164] on span "Use Shopify theme footer" at bounding box center [415, 160] width 57 height 8
checkbox input "true"
click at [478, 308] on div "Apply Settings" at bounding box center [477, 306] width 34 height 7
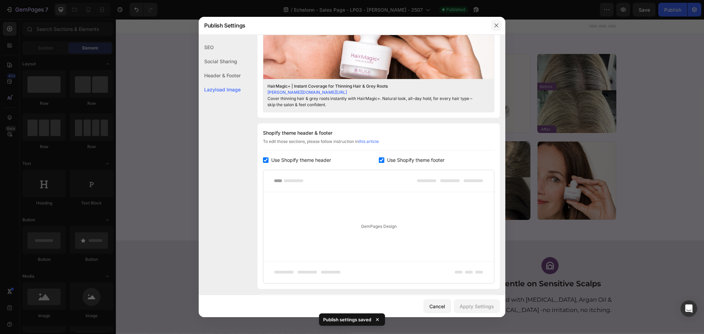
click at [494, 22] on button "button" at bounding box center [496, 25] width 11 height 11
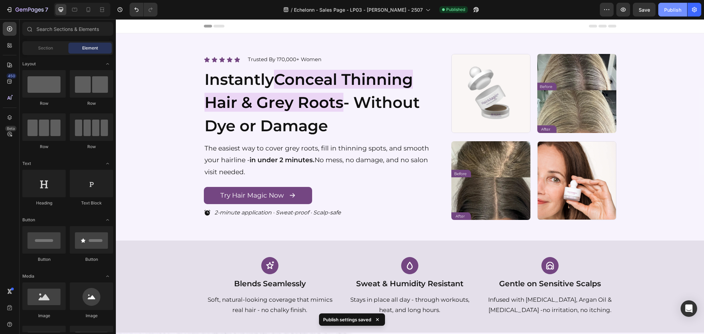
click at [666, 7] on div "Publish" at bounding box center [672, 9] width 17 height 7
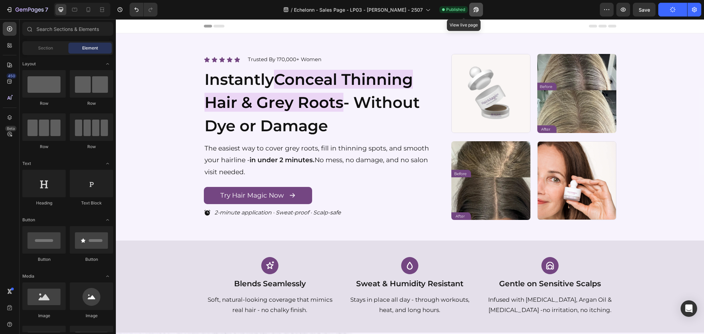
click at [474, 9] on icon "button" at bounding box center [476, 9] width 5 height 5
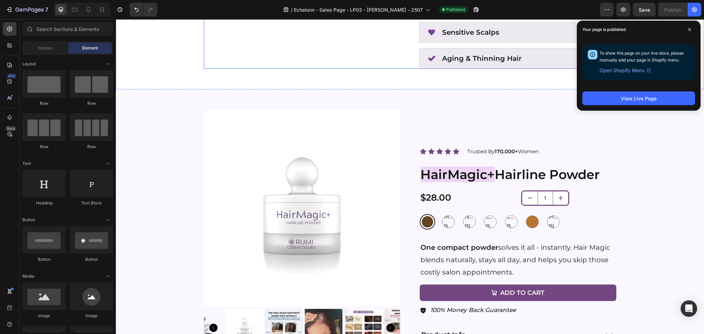
scroll to position [917, 0]
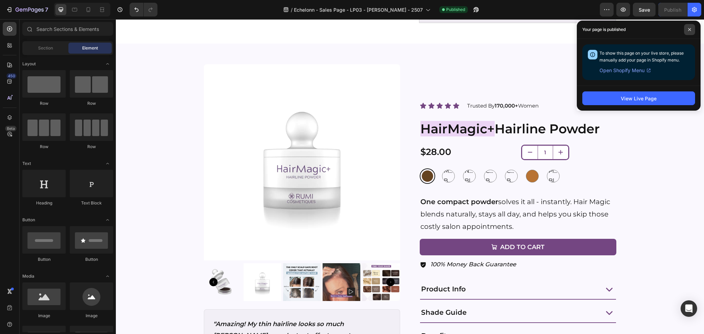
click at [688, 31] on icon at bounding box center [689, 29] width 3 height 3
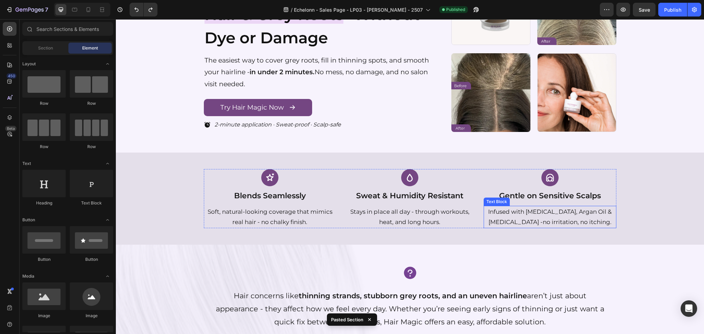
scroll to position [0, 0]
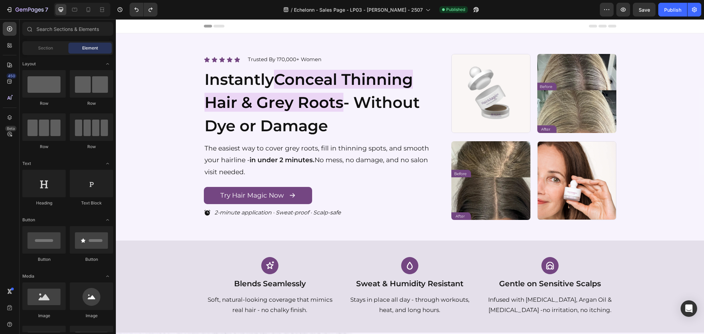
click at [645, 0] on div "7 Version history / Echelonn - Sales Page - LP03 - [PERSON_NAME] - 2507 Publish…" at bounding box center [352, 10] width 704 height 20
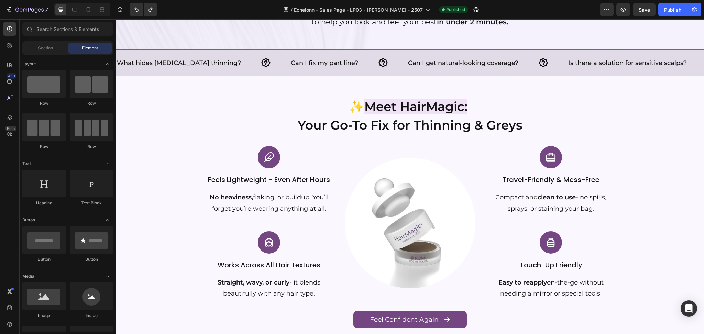
scroll to position [504, 0]
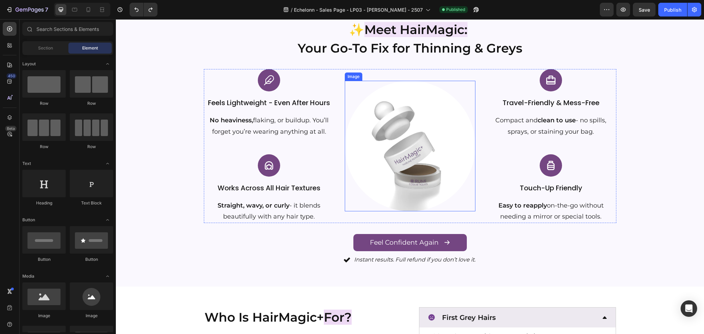
click at [431, 162] on img at bounding box center [410, 146] width 131 height 131
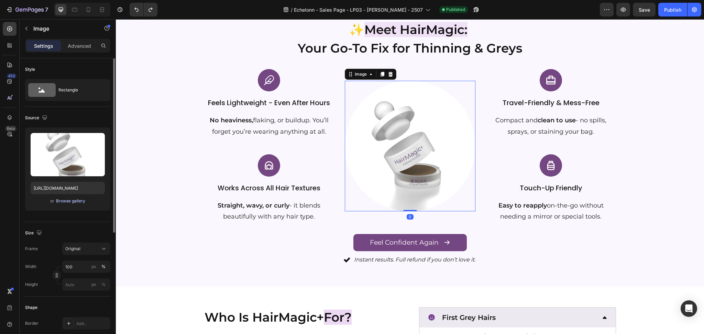
click at [68, 200] on div "Browse gallery" at bounding box center [70, 201] width 29 height 6
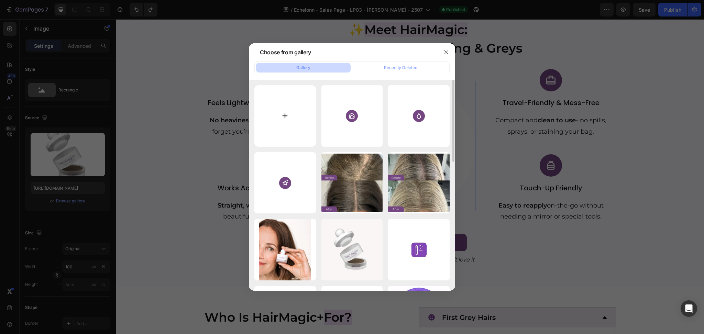
click at [272, 117] on input "file" at bounding box center [285, 116] width 62 height 62
type input "C:\fakepath\gempages_553549507078390979-6977e0eb-85e0-45a3-9908-a2f6e3d388ef.we…"
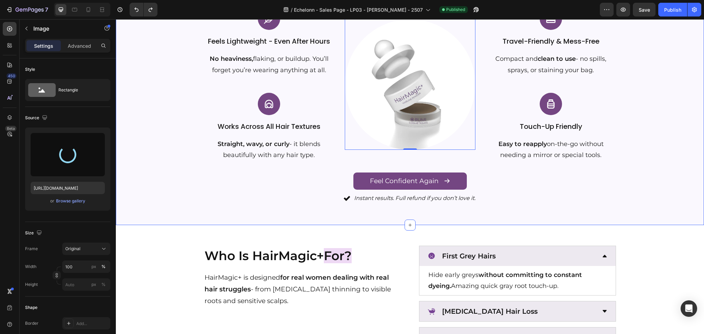
scroll to position [550, 0]
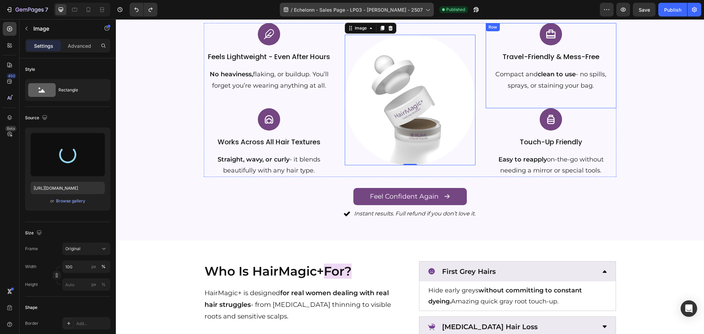
type input "[URL][DOMAIN_NAME]"
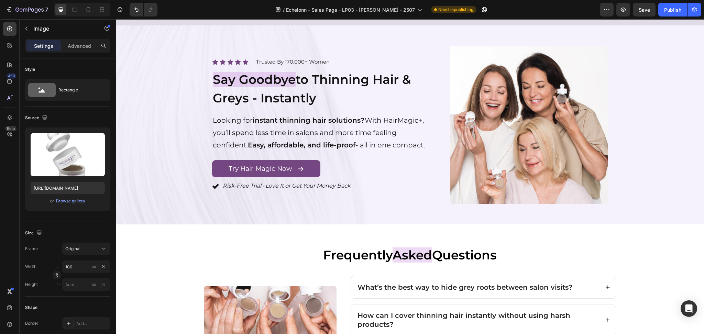
scroll to position [1925, 0]
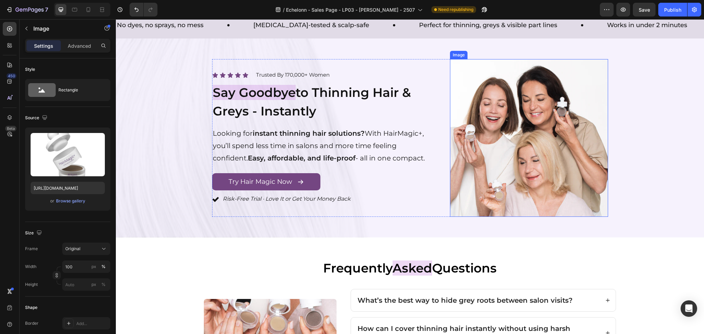
click at [545, 150] on img at bounding box center [529, 138] width 158 height 158
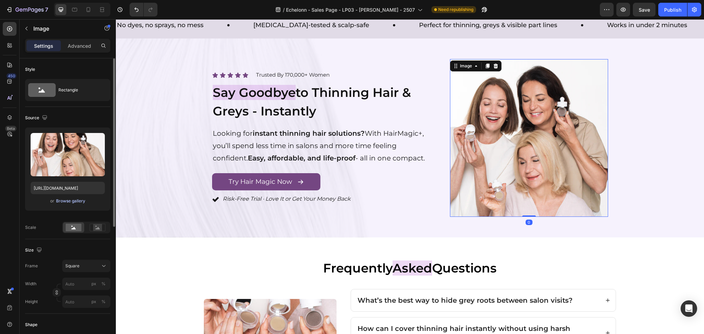
click at [69, 203] on div "Browse gallery" at bounding box center [70, 201] width 29 height 6
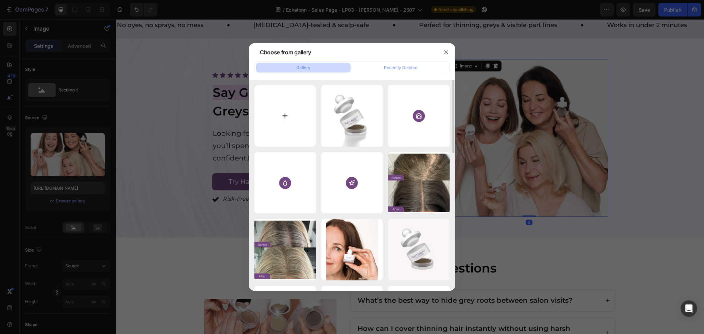
click at [264, 121] on input "file" at bounding box center [285, 116] width 62 height 62
type input "C:\fakepath\gempages_553549507078390979-a8ee08db-471b-4765-bcc8-9c2d0e0e87d3.we…"
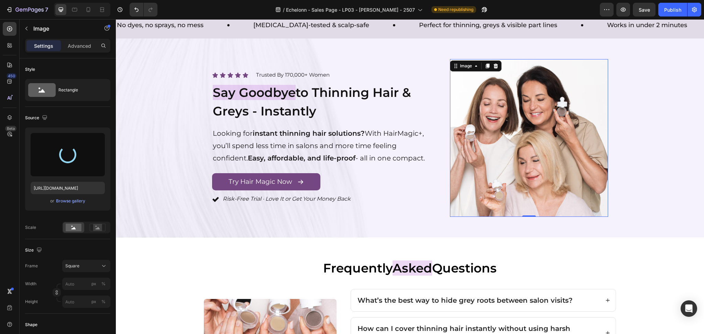
type input "[URL][DOMAIN_NAME]"
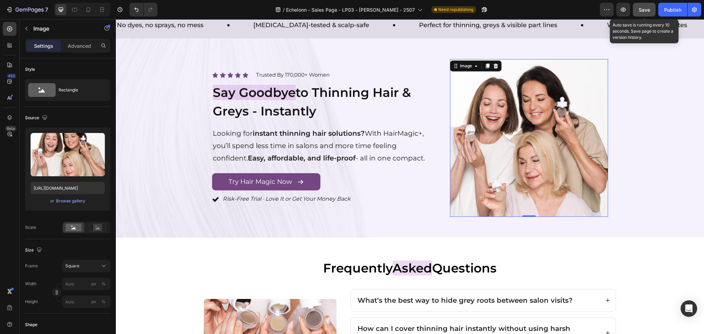
click at [640, 8] on span "Save" at bounding box center [644, 10] width 11 height 6
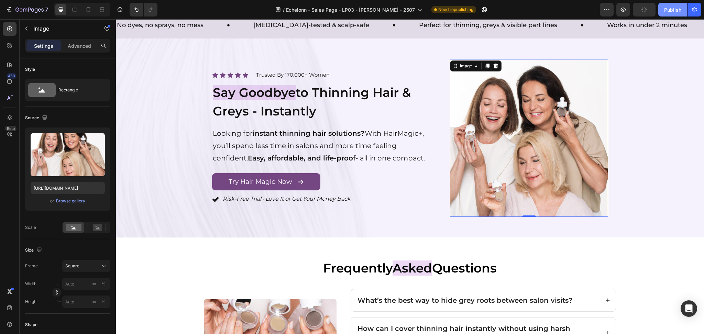
click at [670, 11] on div "Publish" at bounding box center [672, 9] width 17 height 7
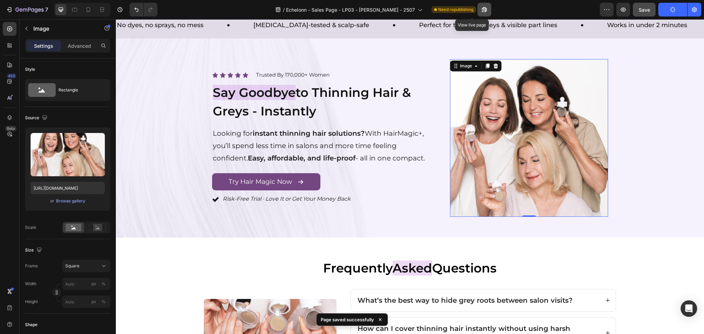
click at [478, 10] on button "button" at bounding box center [485, 10] width 14 height 14
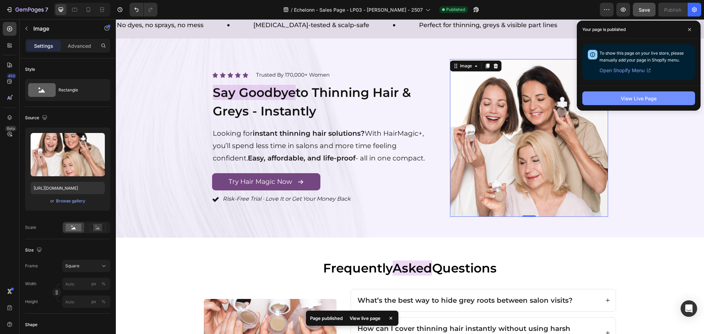
click at [631, 105] on button "View Live Page" at bounding box center [638, 98] width 113 height 14
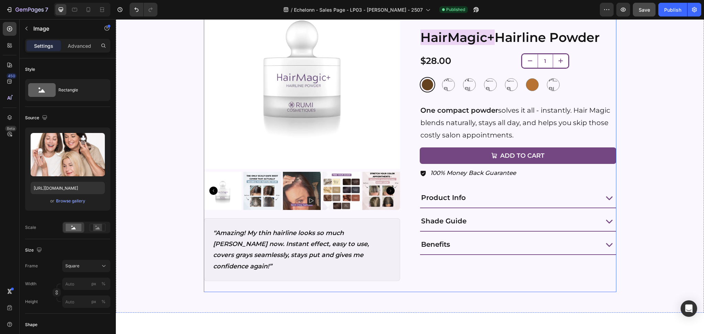
scroll to position [917, 0]
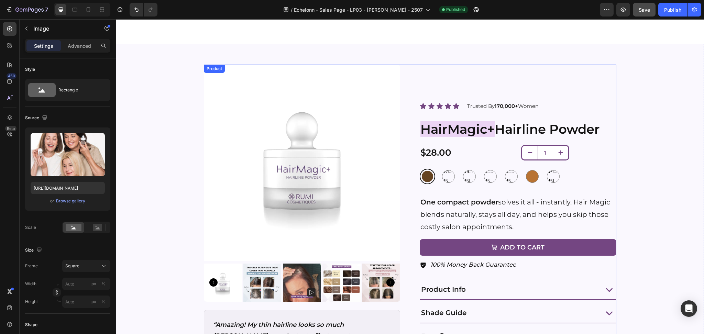
click at [404, 170] on div "Icon Icon Icon Icon Icon Icon List Trusted By 170,000+ Women Text block Row Pro…" at bounding box center [410, 224] width 413 height 319
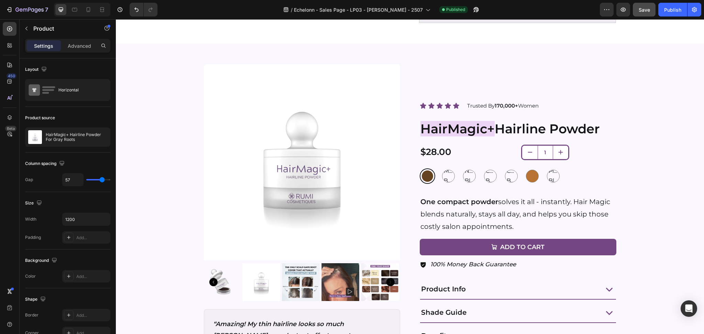
click at [66, 146] on div "HairMagic+ Hairline Powder For Gray Roots" at bounding box center [67, 137] width 85 height 19
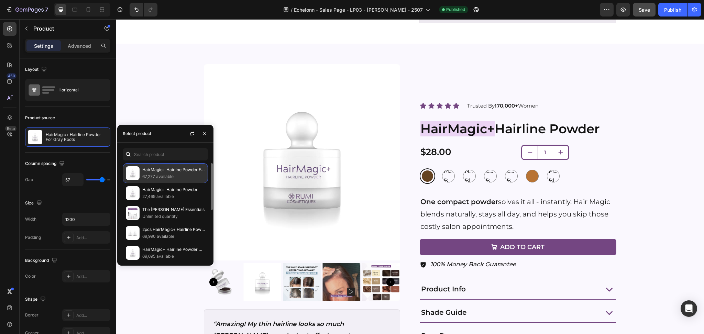
click at [154, 174] on p "67,277 available" at bounding box center [173, 176] width 63 height 7
click at [161, 168] on p "HairMagic+ Hairline Powder For Gray Roots" at bounding box center [173, 169] width 63 height 7
click at [163, 190] on p "HairMagic+ Hairline Powder" at bounding box center [173, 189] width 63 height 7
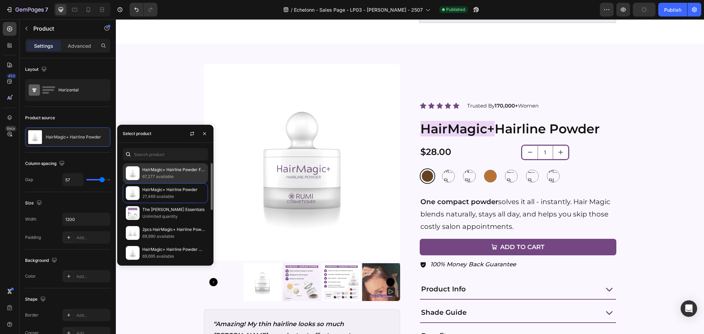
click at [157, 172] on p "HairMagic+ Hairline Powder For Gray Roots" at bounding box center [173, 169] width 63 height 7
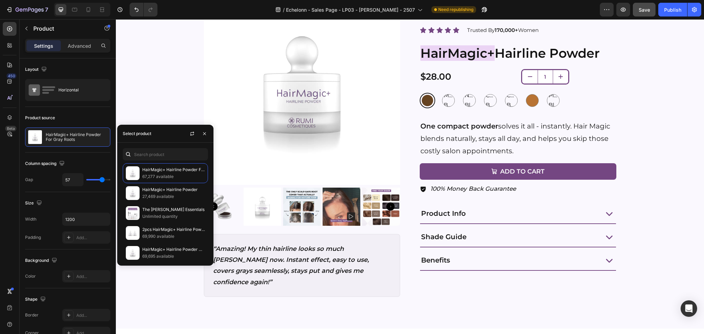
scroll to position [1008, 0]
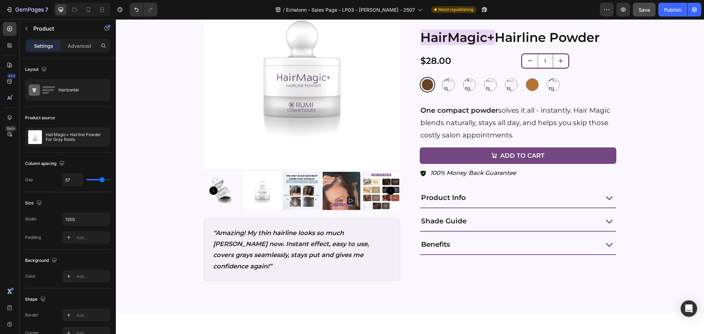
click at [600, 278] on div "Icon Icon Icon Icon Icon Icon List Trusted By 170,000+ Women Text block Row Hai…" at bounding box center [518, 132] width 197 height 319
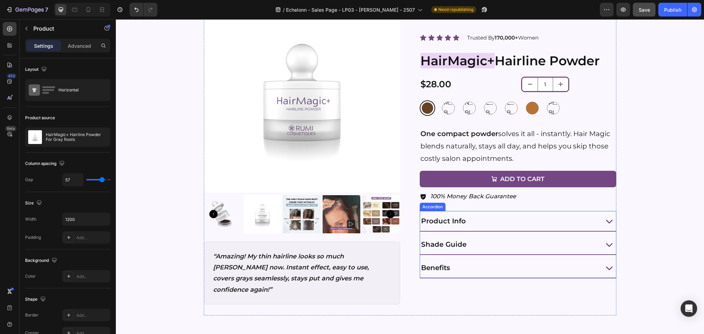
scroll to position [963, 0]
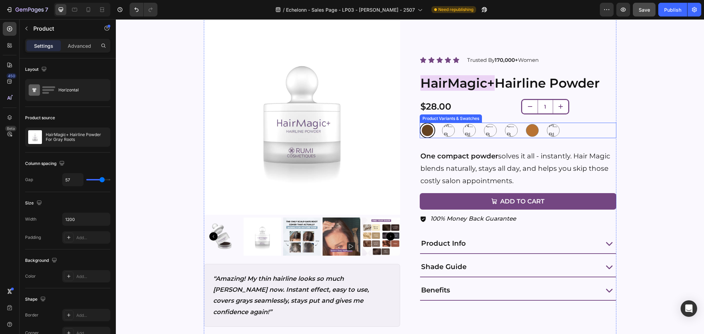
drag, startPoint x: 471, startPoint y: 132, endPoint x: 615, endPoint y: 111, distance: 145.2
click at [471, 132] on div "Natural Blonde" at bounding box center [469, 130] width 15 height 15
click at [462, 123] on input "Natural Blonde Natural Blonde Natural Blonde" at bounding box center [461, 122] width 0 height 0
radio input "false"
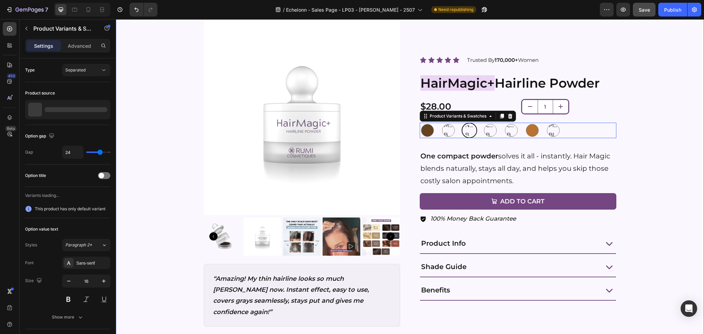
scroll to position [871, 0]
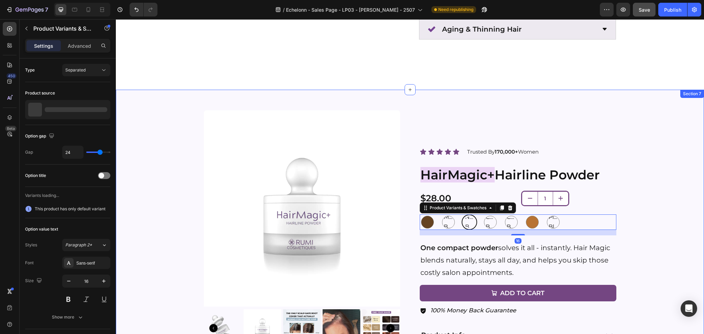
click at [634, 140] on div "Icon Icon Icon Icon Icon Icon List Trusted By 170,000+ Women Text block Row Pro…" at bounding box center [410, 269] width 572 height 319
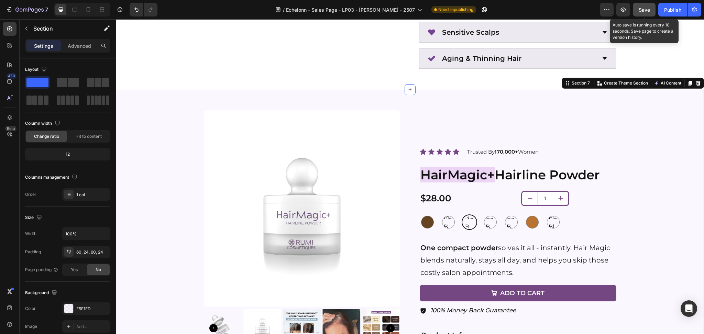
click at [647, 10] on span "Save" at bounding box center [644, 10] width 11 height 6
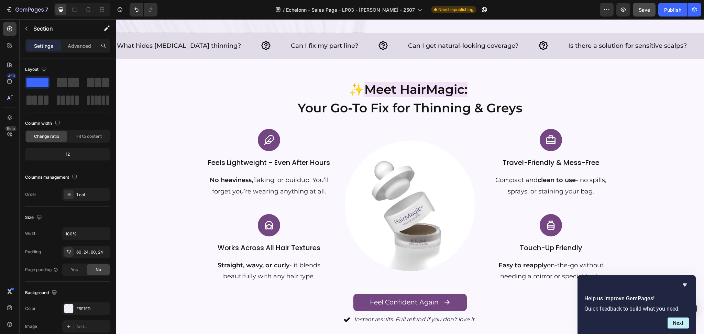
scroll to position [411, 0]
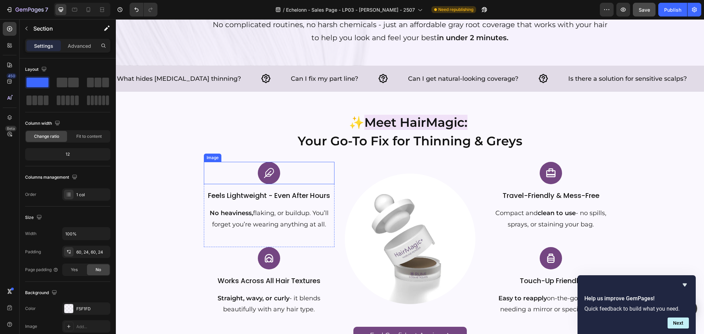
click at [282, 164] on div at bounding box center [269, 173] width 131 height 22
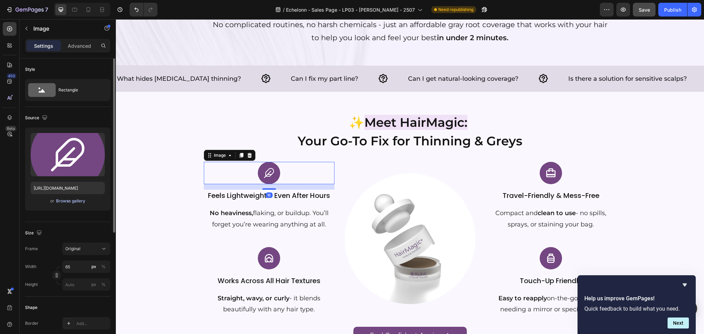
click at [76, 199] on div "Browse gallery" at bounding box center [70, 201] width 29 height 6
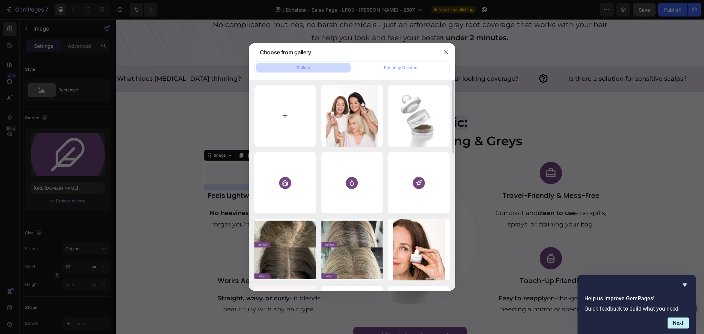
click at [281, 124] on input "file" at bounding box center [285, 116] width 62 height 62
type input "C:\fakepath\gempages_553549507078390979-2563578f-9b2a-4fbd-9560-f6308d4ff091.svg"
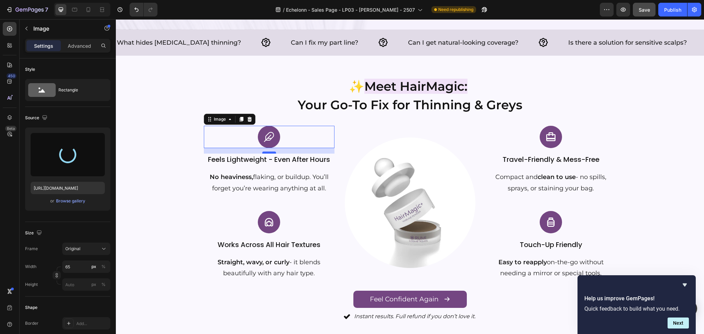
scroll to position [457, 0]
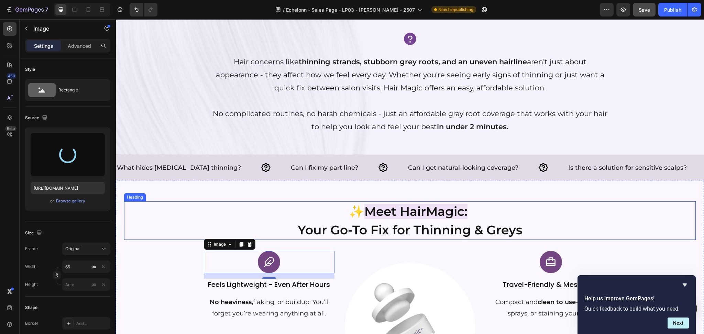
type input "[URL][DOMAIN_NAME]"
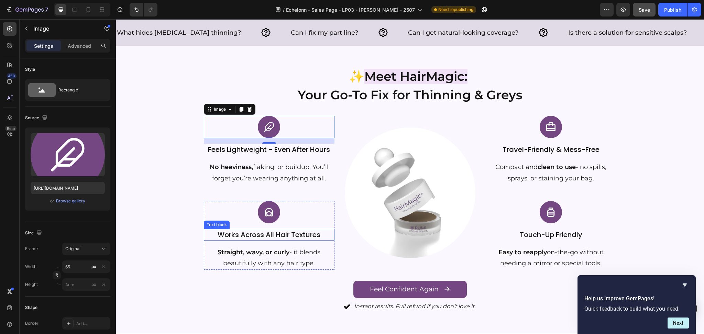
click at [265, 214] on img at bounding box center [269, 212] width 22 height 22
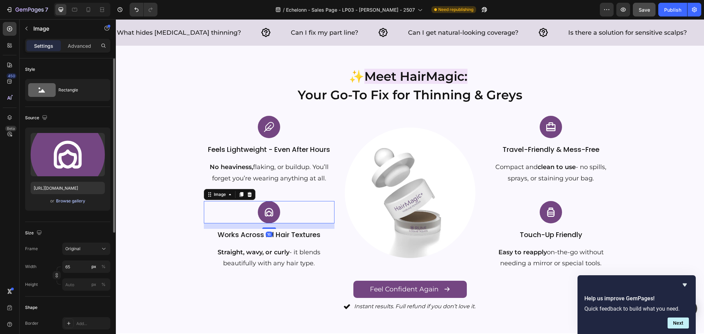
click at [67, 199] on div "Browse gallery" at bounding box center [70, 201] width 29 height 6
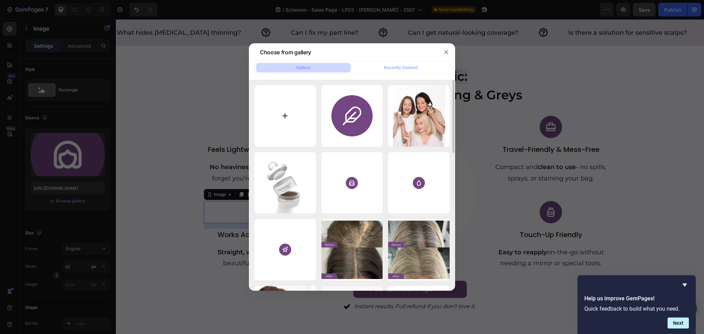
click at [275, 117] on input "file" at bounding box center [285, 116] width 62 height 62
type input "C:\fakepath\gempages_553549507078390979-f45abaf2-d389-4a37-bb09-42fc1beb80cf.svg"
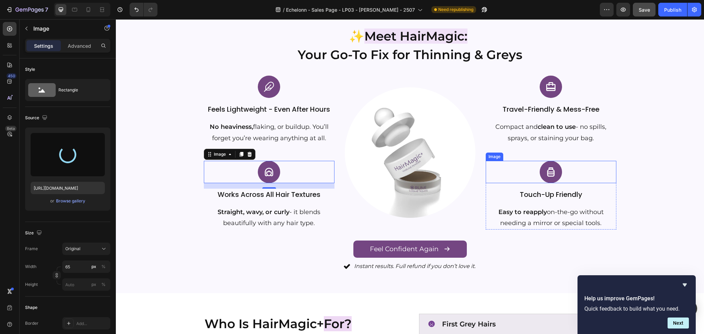
scroll to position [503, 0]
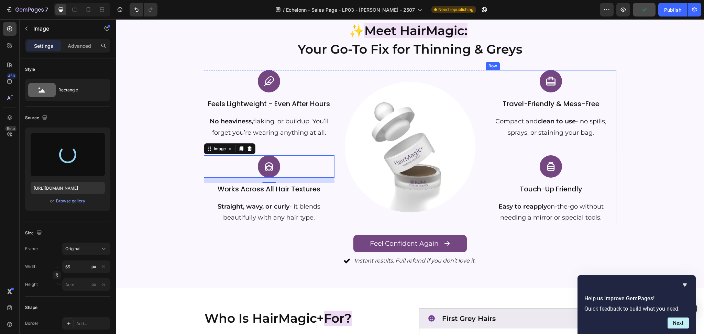
type input "[URL][DOMAIN_NAME]"
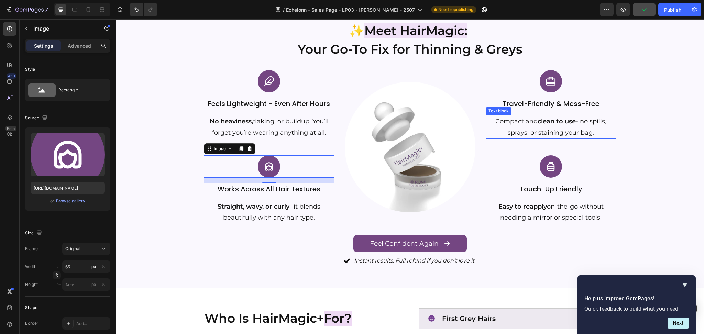
click at [529, 83] on div at bounding box center [551, 81] width 131 height 22
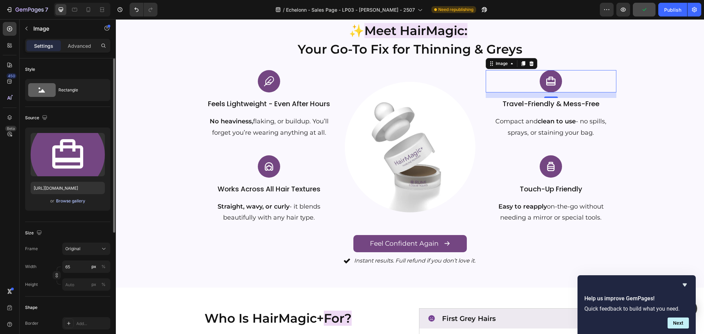
click at [74, 199] on div "Browse gallery" at bounding box center [70, 201] width 29 height 6
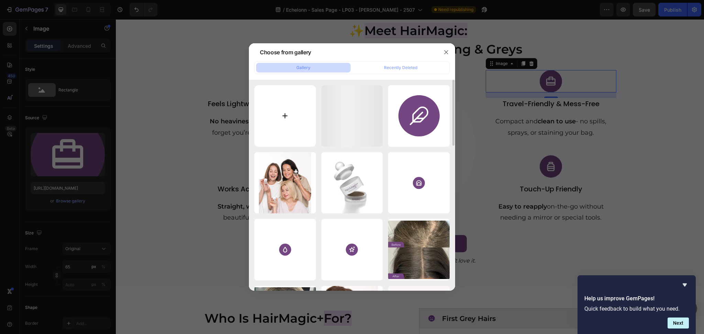
click at [285, 120] on input "file" at bounding box center [285, 116] width 62 height 62
type input "C:\fakepath\gempages_553549507078390979-b96b5bce-b4a9-48d5-9563-6f37dba47385.svg"
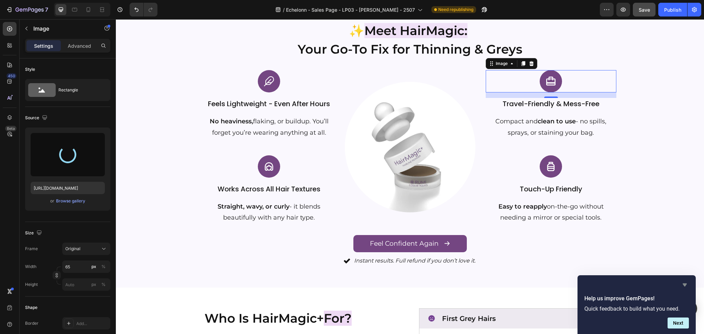
click at [682, 286] on icon "Hide survey" at bounding box center [685, 285] width 8 height 8
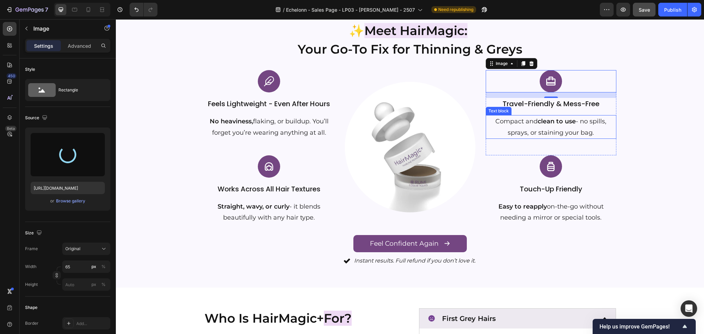
type input "[URL][DOMAIN_NAME]"
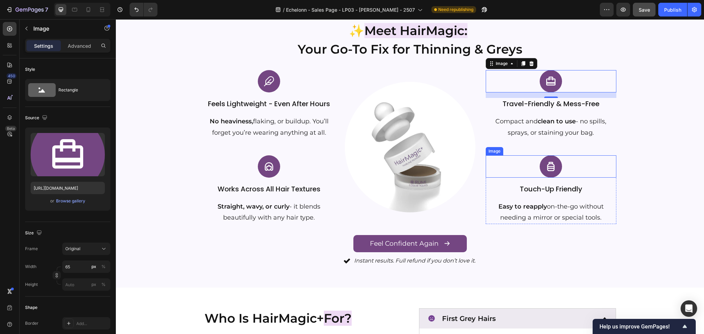
click at [534, 162] on div at bounding box center [551, 166] width 131 height 22
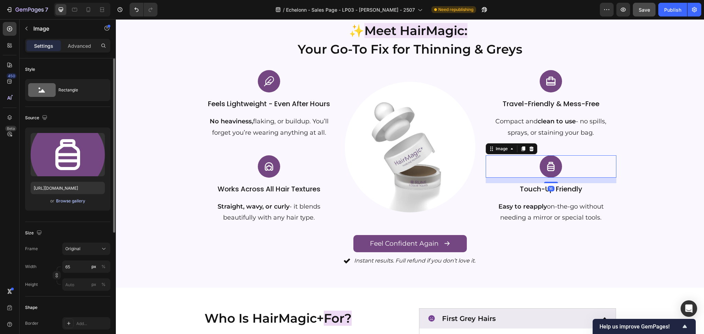
click at [79, 205] on div "or Browse gallery" at bounding box center [68, 201] width 74 height 8
click at [78, 203] on div "Browse gallery" at bounding box center [70, 201] width 29 height 6
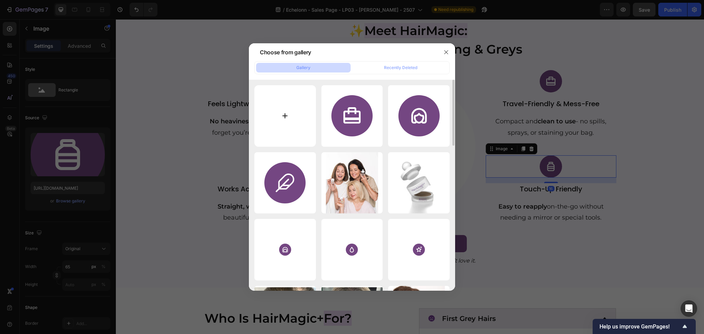
click at [284, 128] on input "file" at bounding box center [285, 116] width 62 height 62
type input "C:\fakepath\gempages_553549507078390979-e35eba01-3332-4f96-9df8-2b523b4031e8.svg"
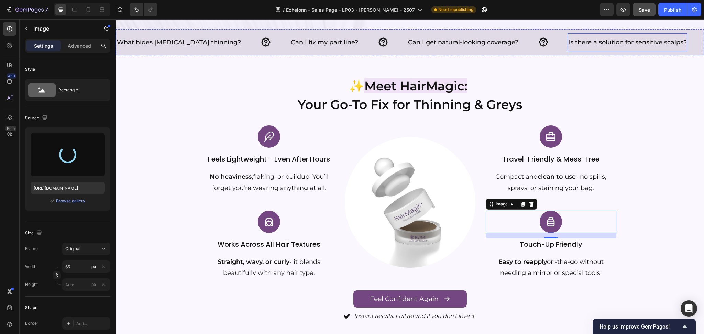
scroll to position [457, 0]
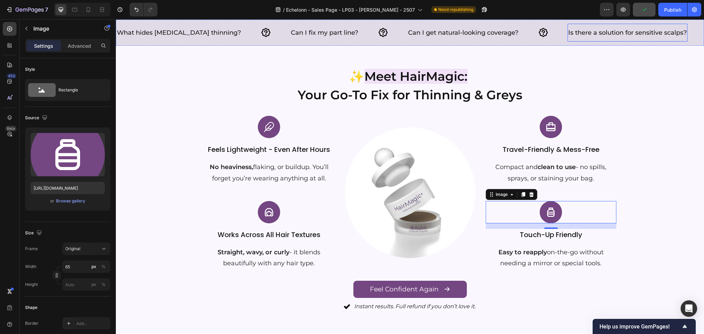
type input "[URL][DOMAIN_NAME]"
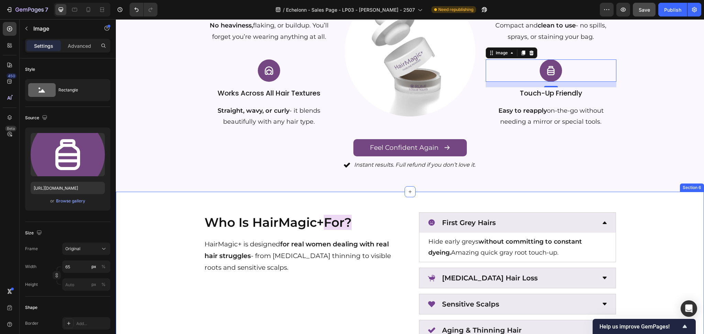
radio input "false"
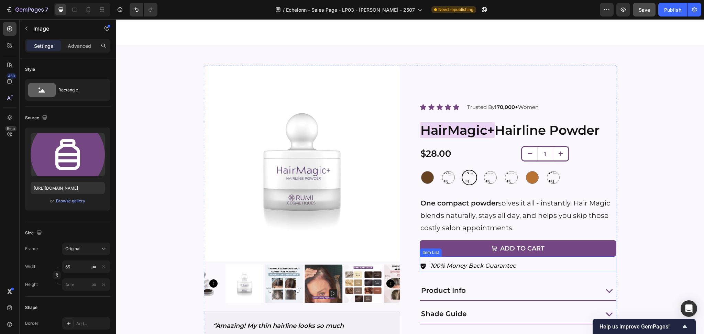
scroll to position [961, 0]
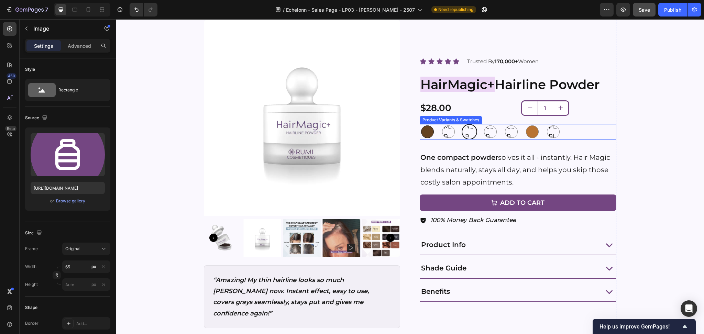
click at [431, 128] on div at bounding box center [427, 131] width 15 height 15
click at [420, 124] on input "Dark Brown Dark Brown" at bounding box center [419, 124] width 0 height 0
radio input "false"
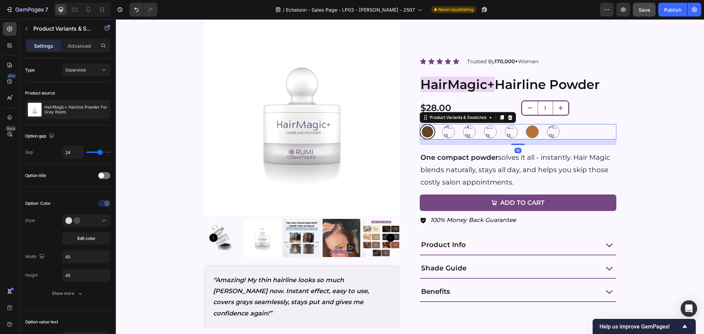
click at [436, 128] on div "Dark Brown Dark Brown Medium Brown Medium Brown Medium Brown Natural Blonde Nat…" at bounding box center [518, 131] width 197 height 15
click at [65, 224] on button at bounding box center [86, 221] width 48 height 12
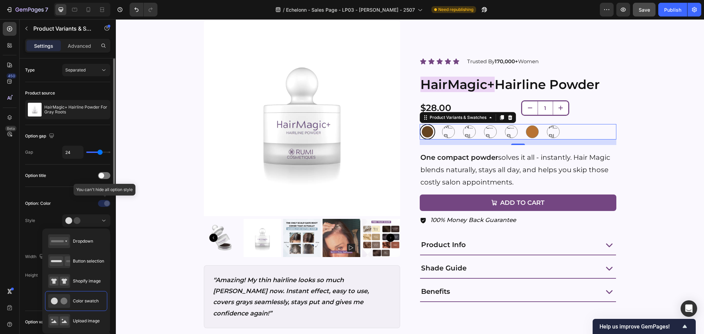
click at [85, 204] on div at bounding box center [105, 203] width 48 height 11
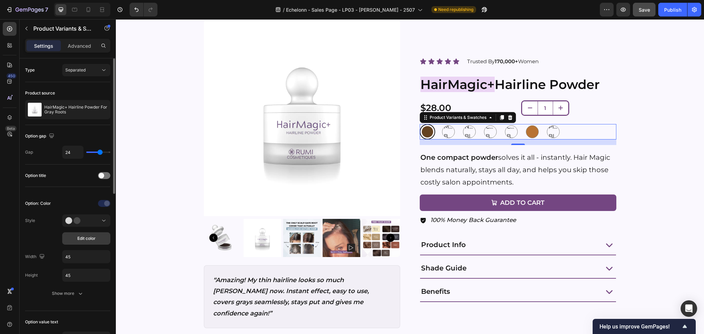
click at [90, 237] on span "Edit color" at bounding box center [86, 239] width 18 height 6
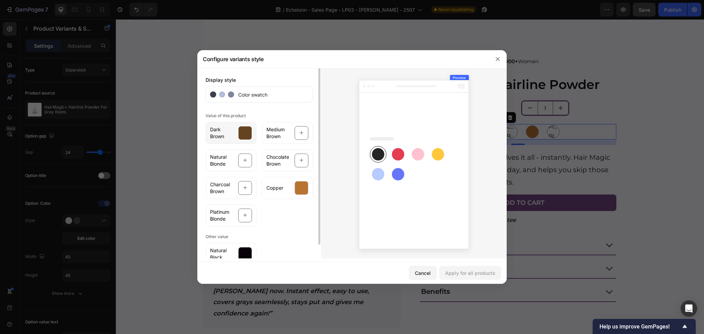
click at [241, 135] on div at bounding box center [245, 133] width 14 height 14
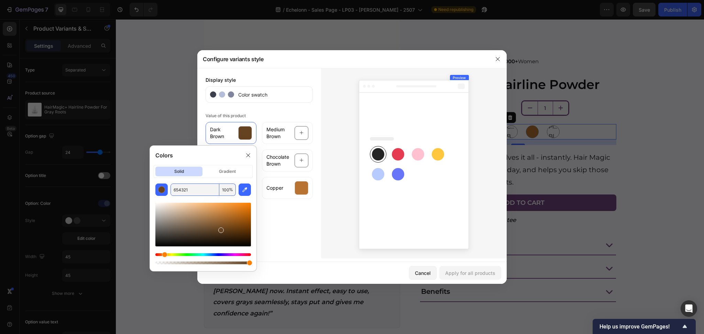
paste input "4F3738"
type input "4F3738"
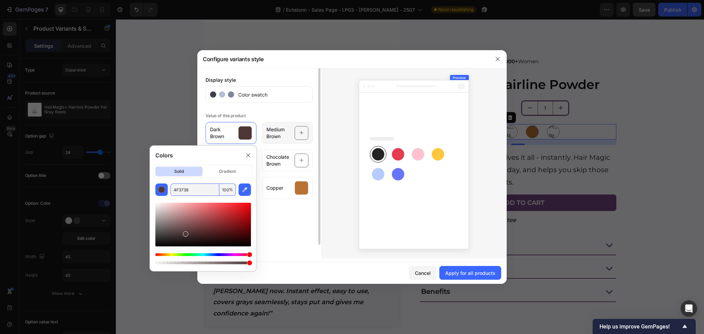
click at [285, 132] on span "Medium Brown" at bounding box center [278, 133] width 24 height 14
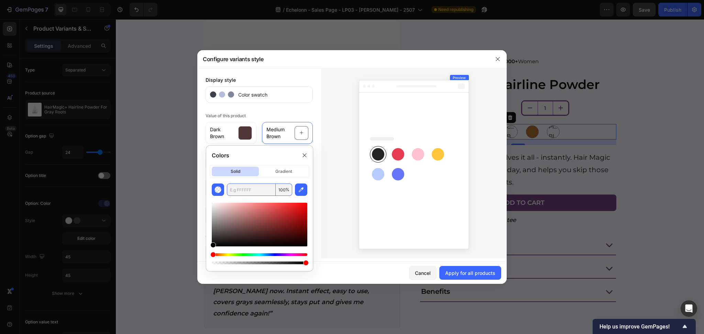
click at [260, 184] on input "text" at bounding box center [251, 190] width 49 height 12
paste input "7C675D"
type input "7C675D"
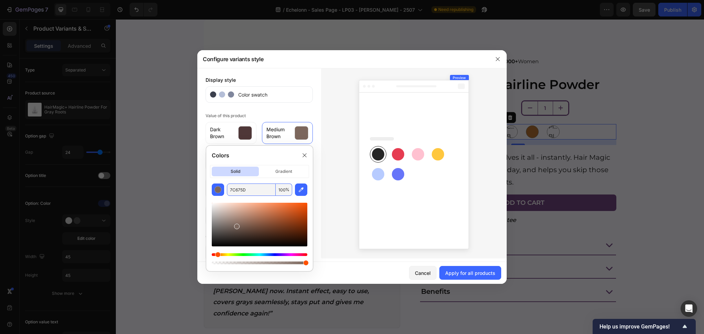
click at [369, 130] on icon at bounding box center [414, 164] width 110 height 169
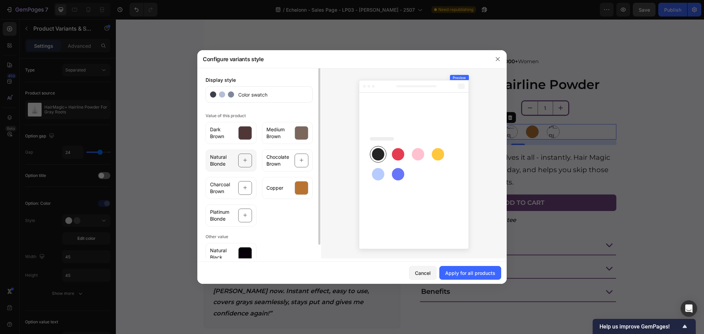
click at [241, 157] on div at bounding box center [245, 161] width 14 height 14
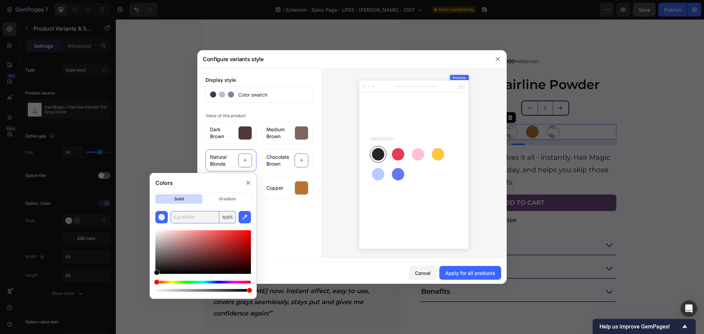
paste input "B0946F"
type input "B0946F"
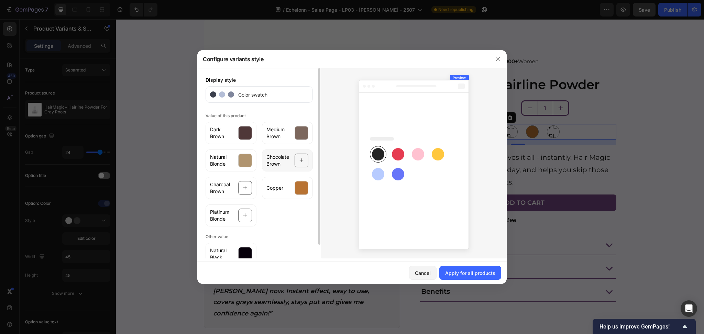
click at [298, 158] on div at bounding box center [302, 161] width 14 height 14
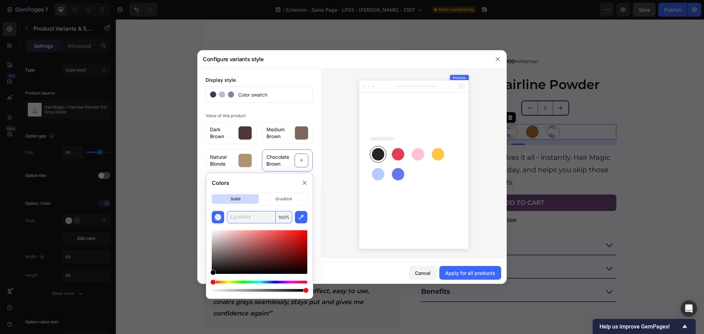
click at [257, 212] on input "text" at bounding box center [251, 217] width 49 height 12
paste input "503629"
type input "503629"
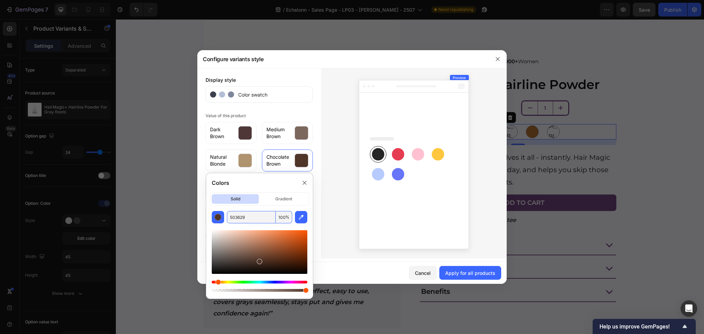
click at [350, 172] on div at bounding box center [414, 163] width 186 height 190
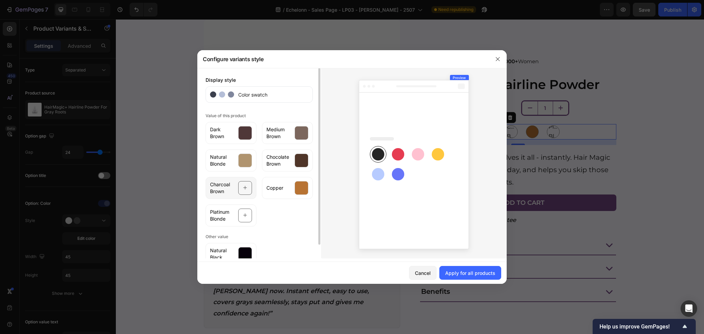
click at [251, 187] on div at bounding box center [245, 188] width 14 height 14
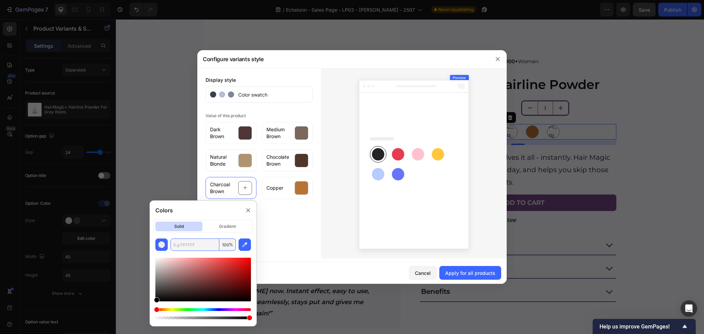
paste input "382E2C"
type input "382E2C"
click at [325, 125] on div at bounding box center [414, 163] width 186 height 190
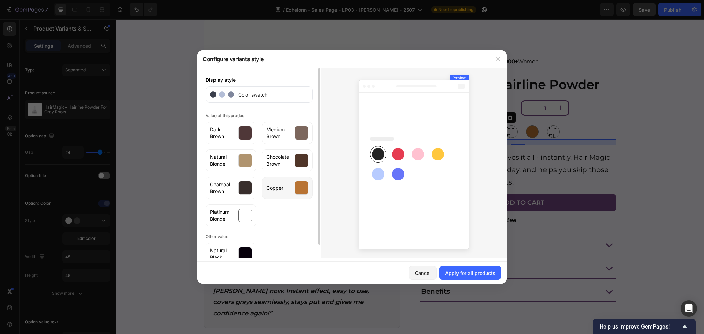
click at [303, 186] on div at bounding box center [302, 188] width 14 height 14
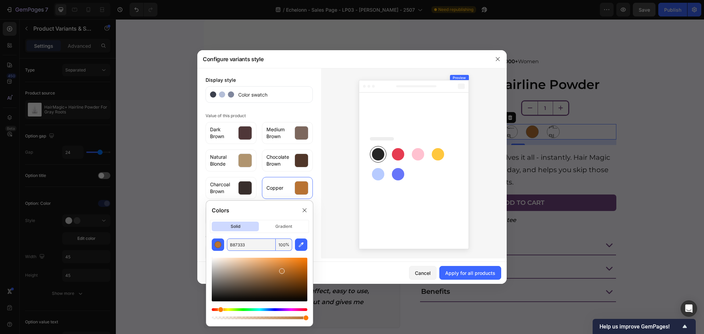
click at [275, 243] on div "B87333 100 %" at bounding box center [259, 245] width 65 height 12
paste input "85431E"
type input "85431E"
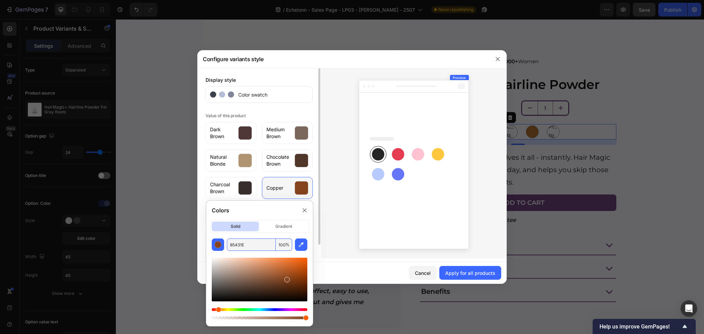
click at [299, 188] on div at bounding box center [302, 188] width 14 height 14
click at [308, 207] on div at bounding box center [304, 210] width 11 height 11
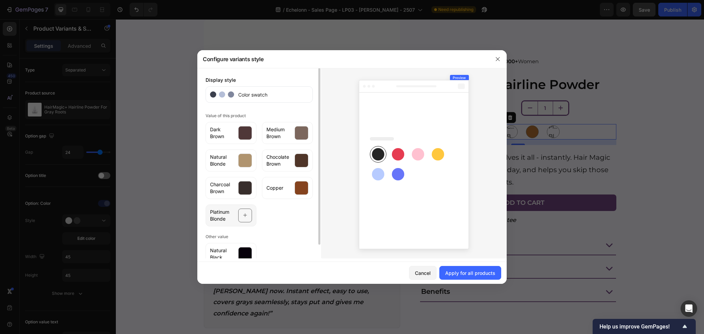
click at [240, 215] on div at bounding box center [245, 216] width 14 height 14
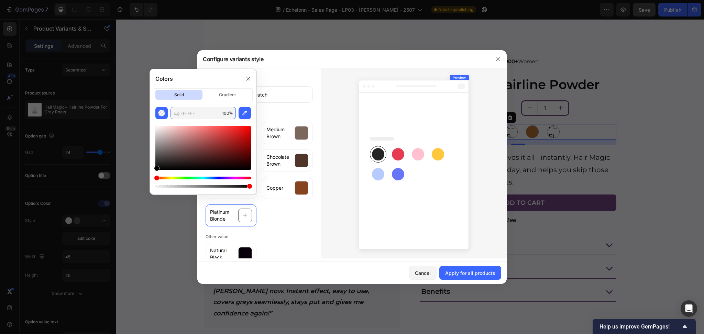
paste input "FCD299"
type input "FCD299"
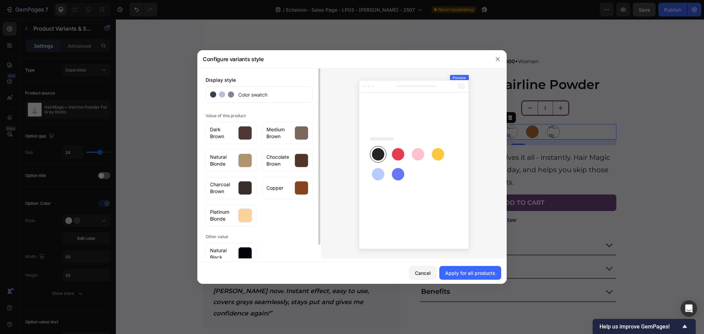
click at [302, 223] on div "Dark Brown Medium Brown Natural Blonde Chocolate Brown Charcoal Brown Copper Pl…" at bounding box center [259, 172] width 107 height 107
click at [482, 272] on div "Apply for all products" at bounding box center [470, 273] width 50 height 7
radio input "false"
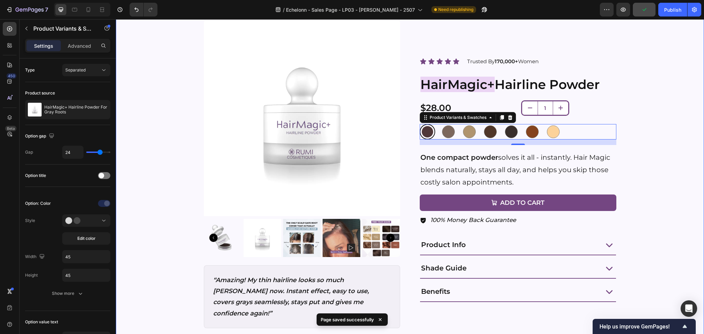
click at [618, 185] on div "Icon Icon Icon Icon Icon Icon List Trusted By 170,000+ Women Text block Row Pro…" at bounding box center [410, 179] width 572 height 319
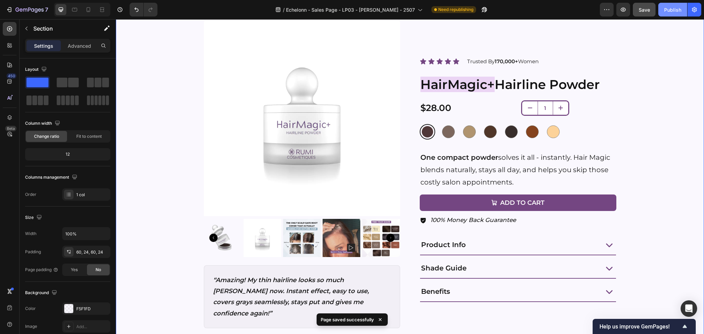
click at [675, 4] on button "Publish" at bounding box center [672, 10] width 29 height 14
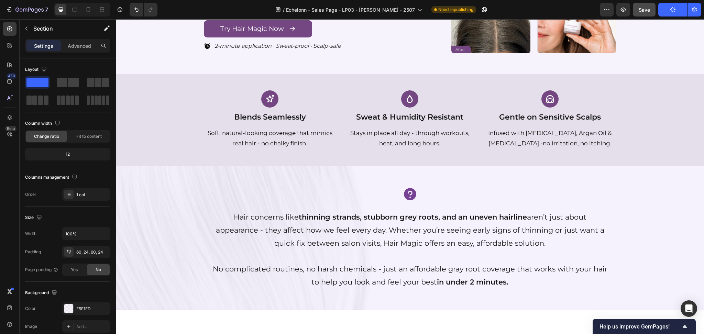
scroll to position [0, 0]
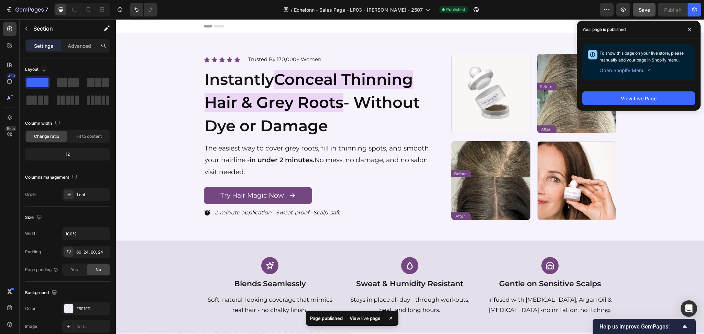
click at [455, 12] on div "Published" at bounding box center [453, 9] width 29 height 7
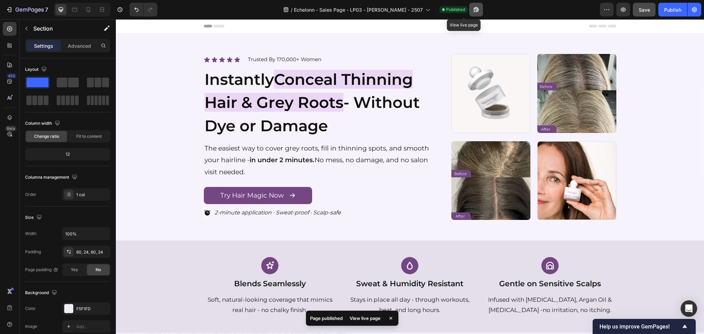
click at [473, 10] on icon "button" at bounding box center [476, 9] width 7 height 7
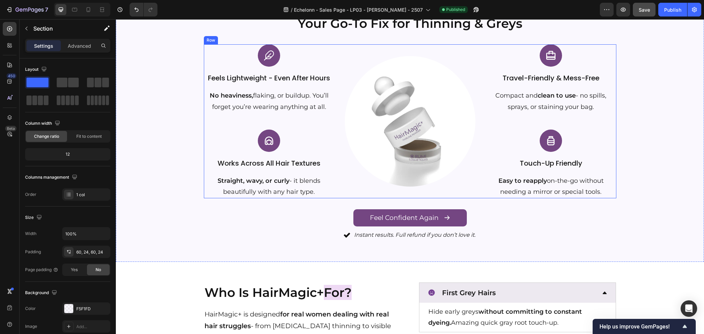
scroll to position [917, 0]
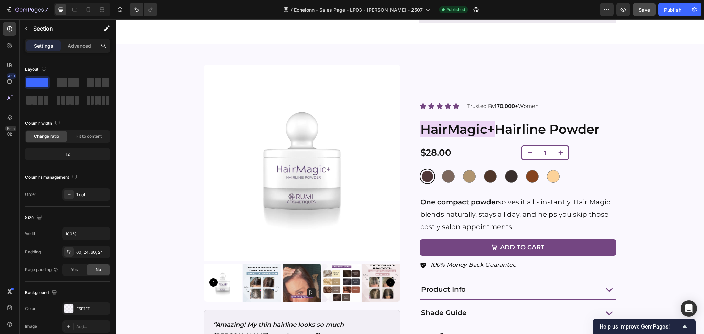
click at [363, 103] on img at bounding box center [302, 163] width 197 height 197
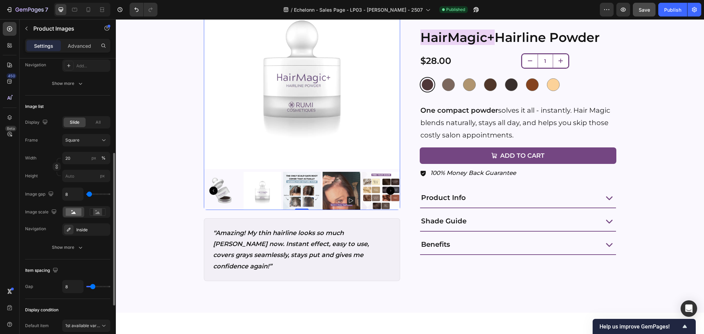
scroll to position [277, 0]
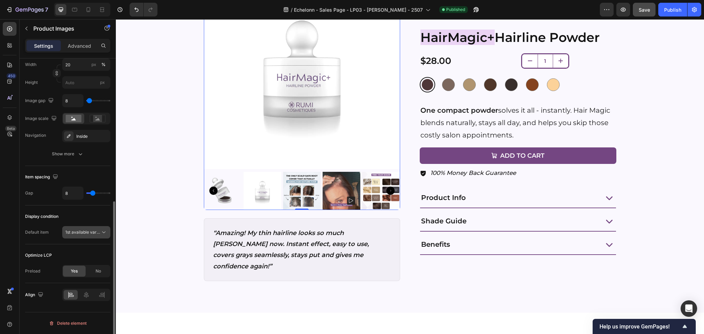
click at [83, 236] on span "1st available variant" at bounding box center [82, 232] width 35 height 6
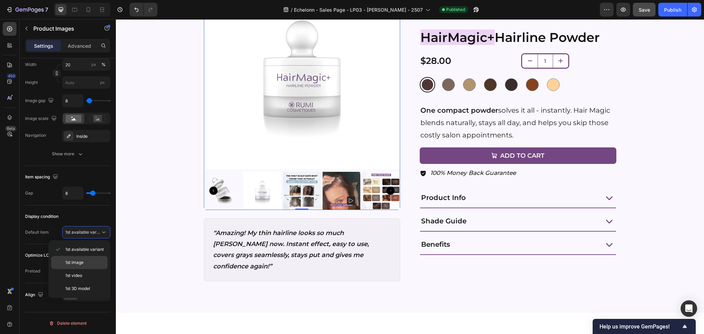
click at [86, 266] on div "1st image" at bounding box center [79, 262] width 56 height 13
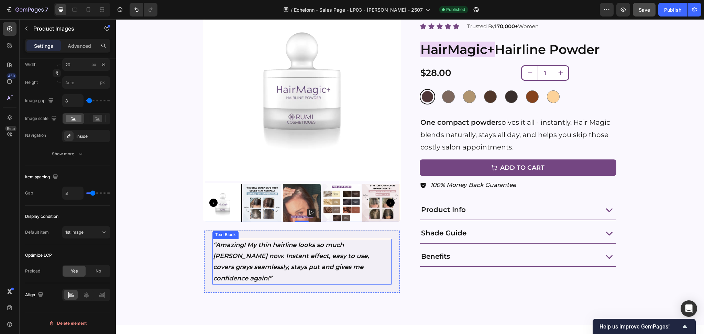
scroll to position [963, 0]
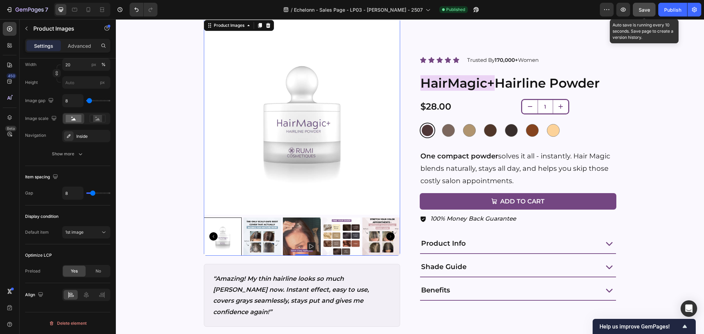
click at [643, 11] on span "Save" at bounding box center [644, 10] width 11 height 6
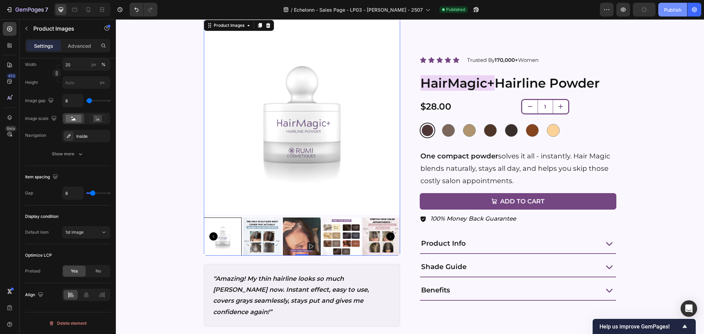
click at [665, 13] on div "Publish" at bounding box center [672, 9] width 17 height 7
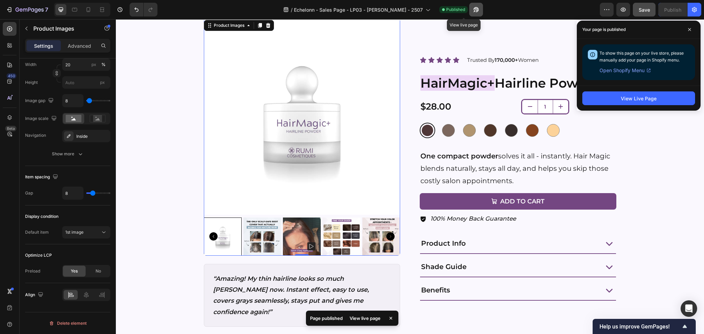
click at [473, 11] on icon "button" at bounding box center [476, 9] width 7 height 7
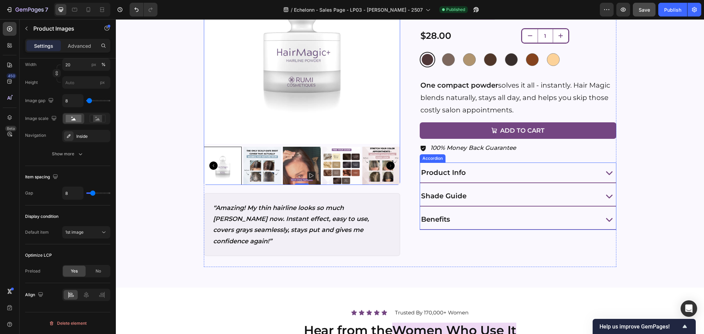
scroll to position [1008, 0]
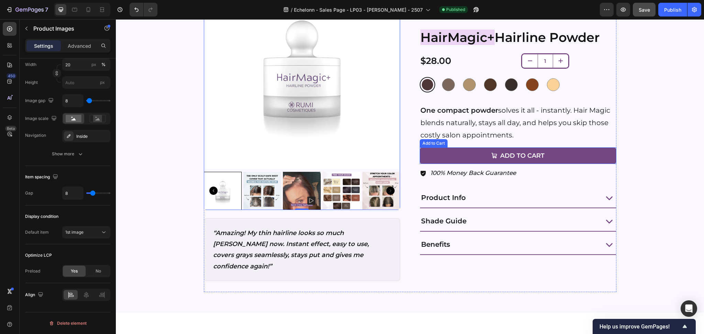
click at [641, 143] on div "Icon Icon Icon Icon Icon Icon List Trusted By 170,000+ Women Text block Row Pro…" at bounding box center [410, 132] width 572 height 319
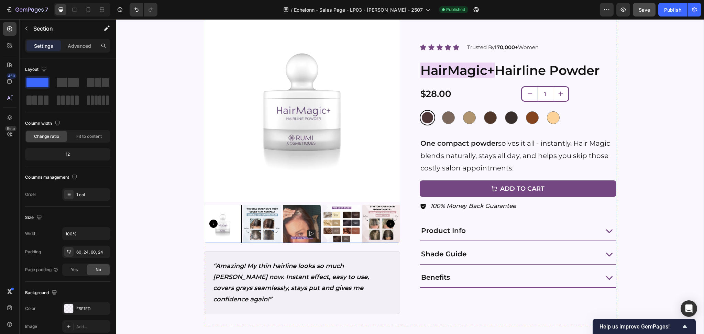
scroll to position [825, 0]
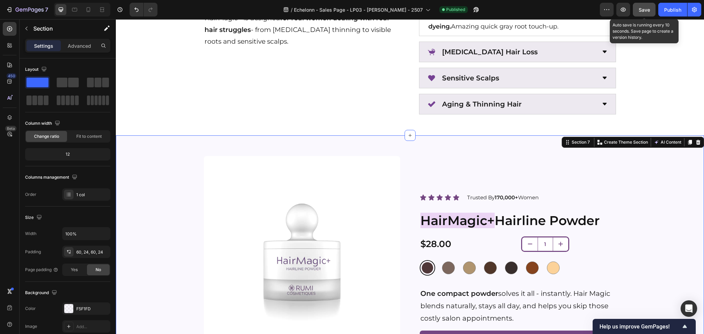
click at [647, 6] on button "Save" at bounding box center [644, 10] width 23 height 14
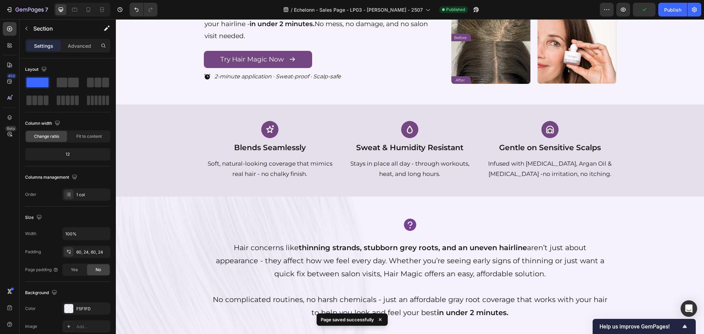
scroll to position [0, 0]
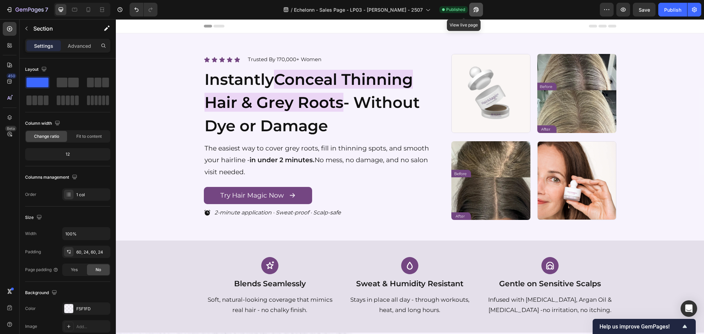
click at [473, 6] on icon "button" at bounding box center [476, 9] width 7 height 7
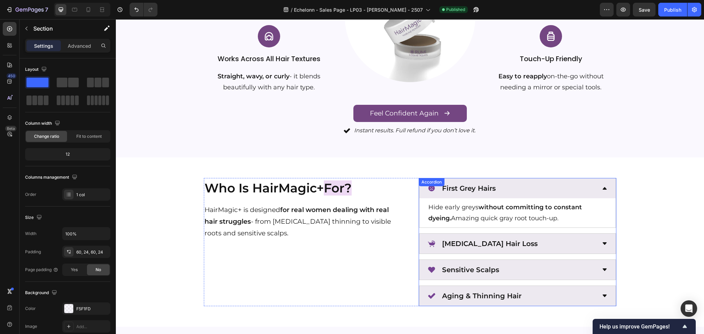
scroll to position [825, 0]
